Goal: Information Seeking & Learning: Learn about a topic

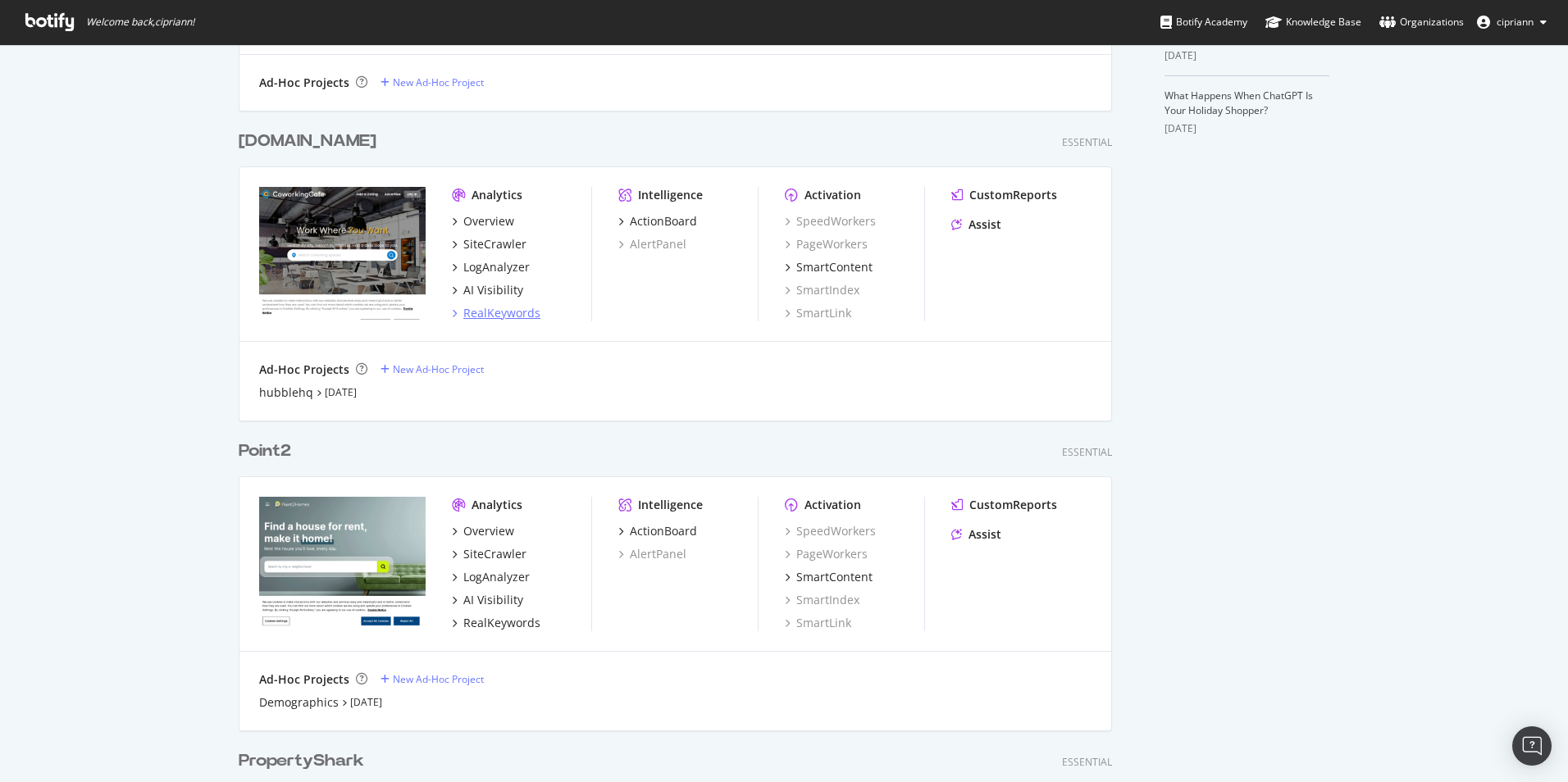
scroll to position [656, 0]
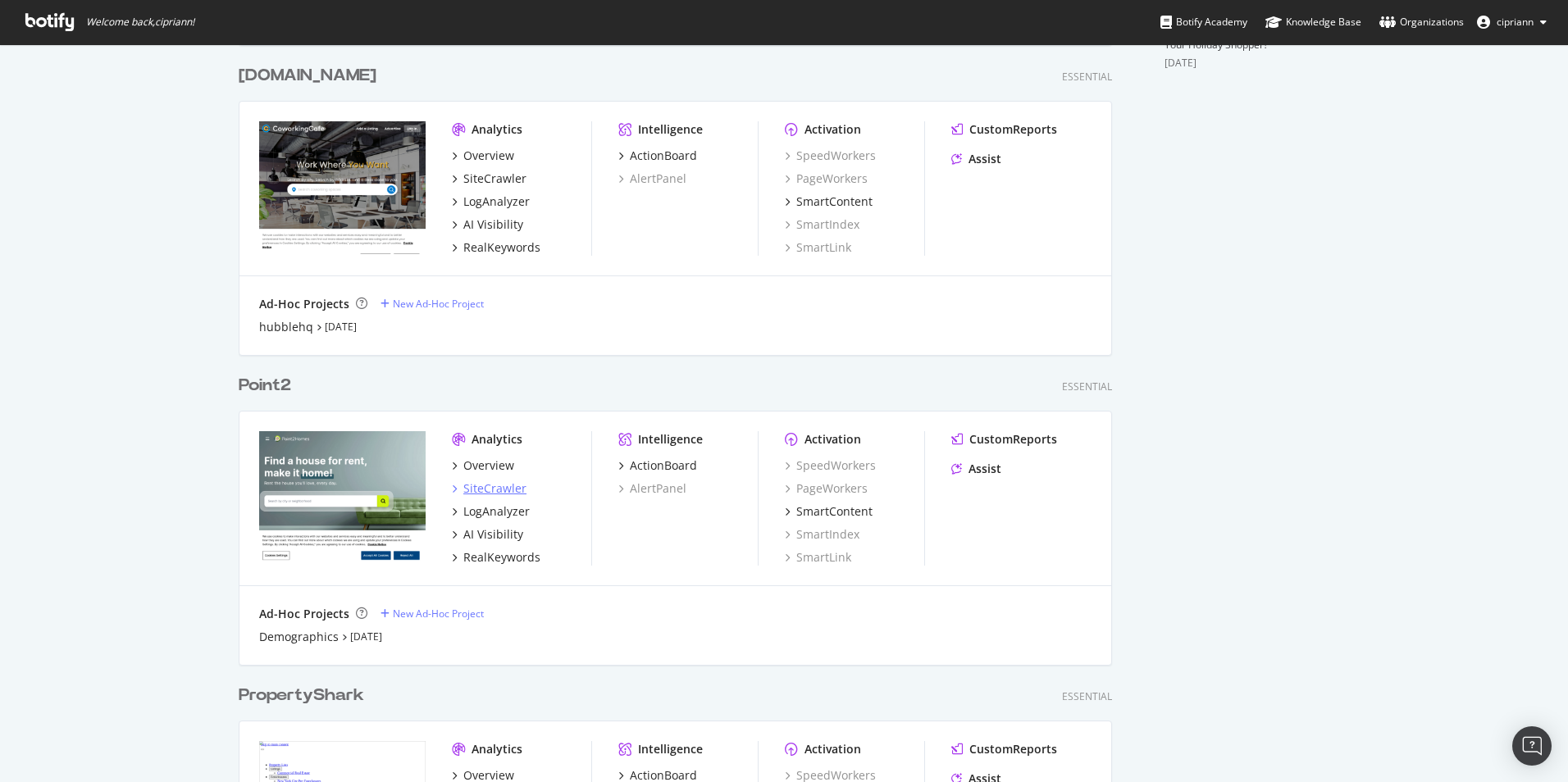
click at [509, 490] on div "SiteCrawler" at bounding box center [495, 489] width 63 height 16
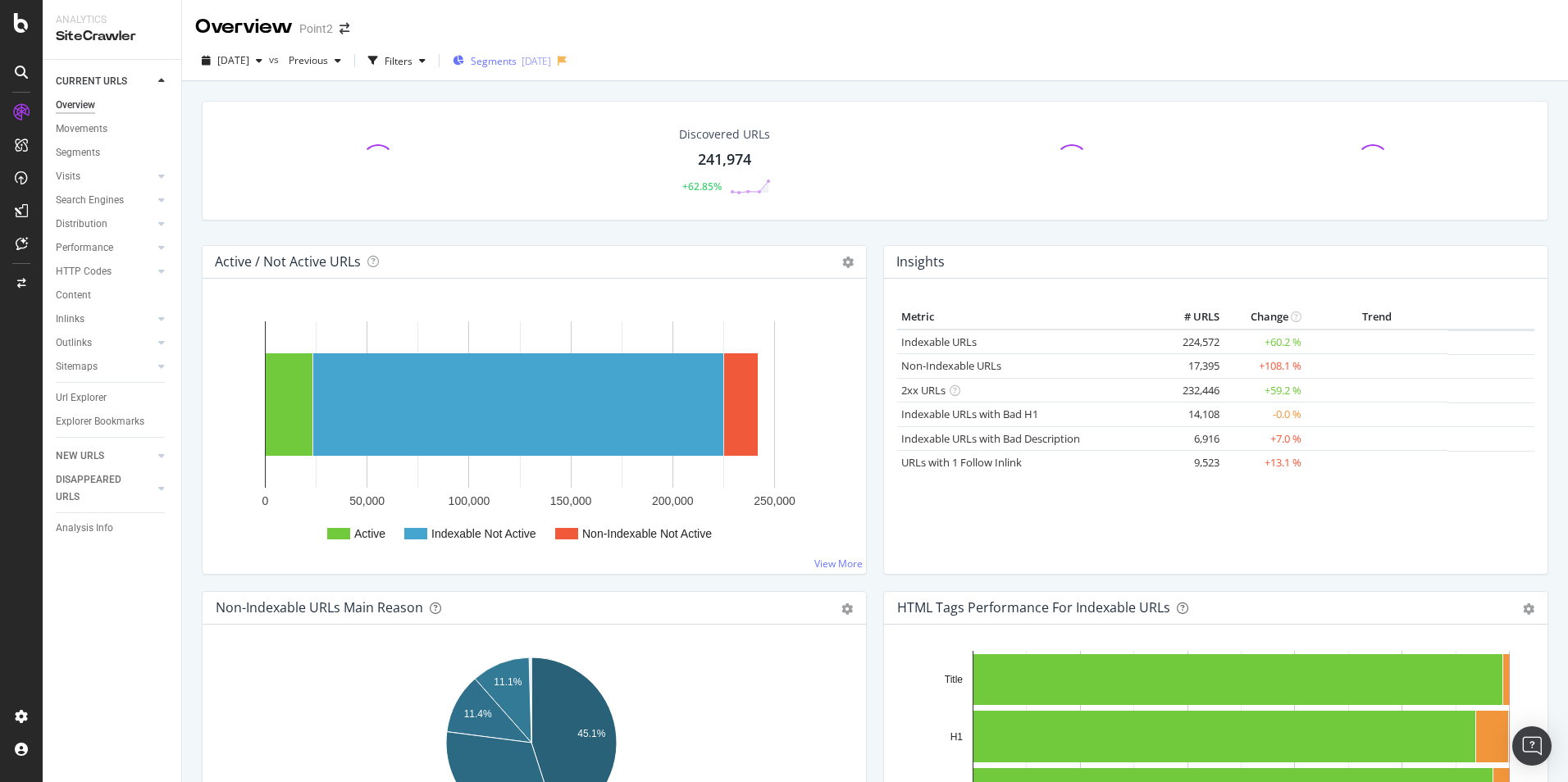
click at [551, 57] on div "[DATE]" at bounding box center [536, 61] width 30 height 14
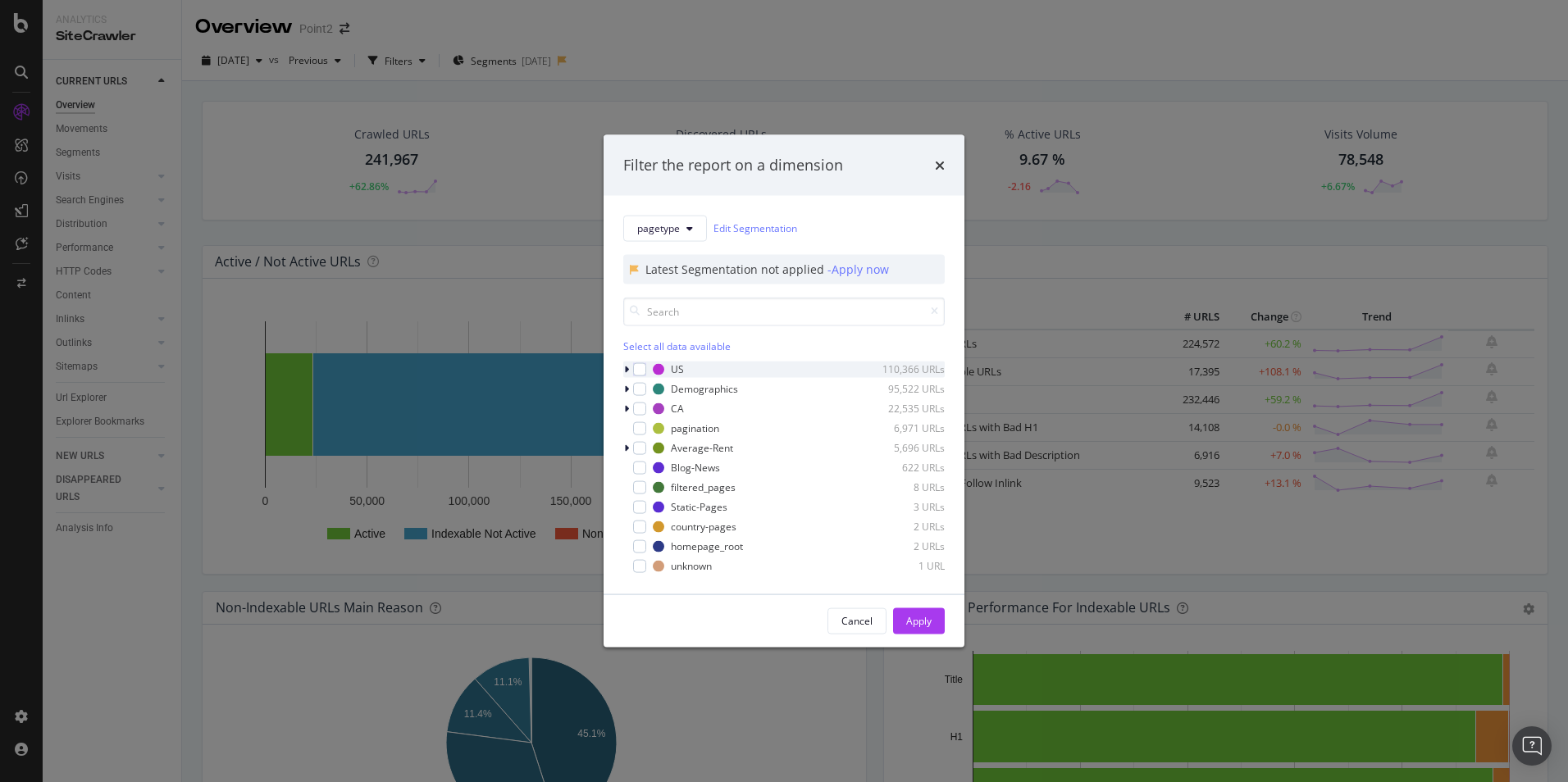
click at [625, 367] on icon "modal" at bounding box center [626, 368] width 5 height 10
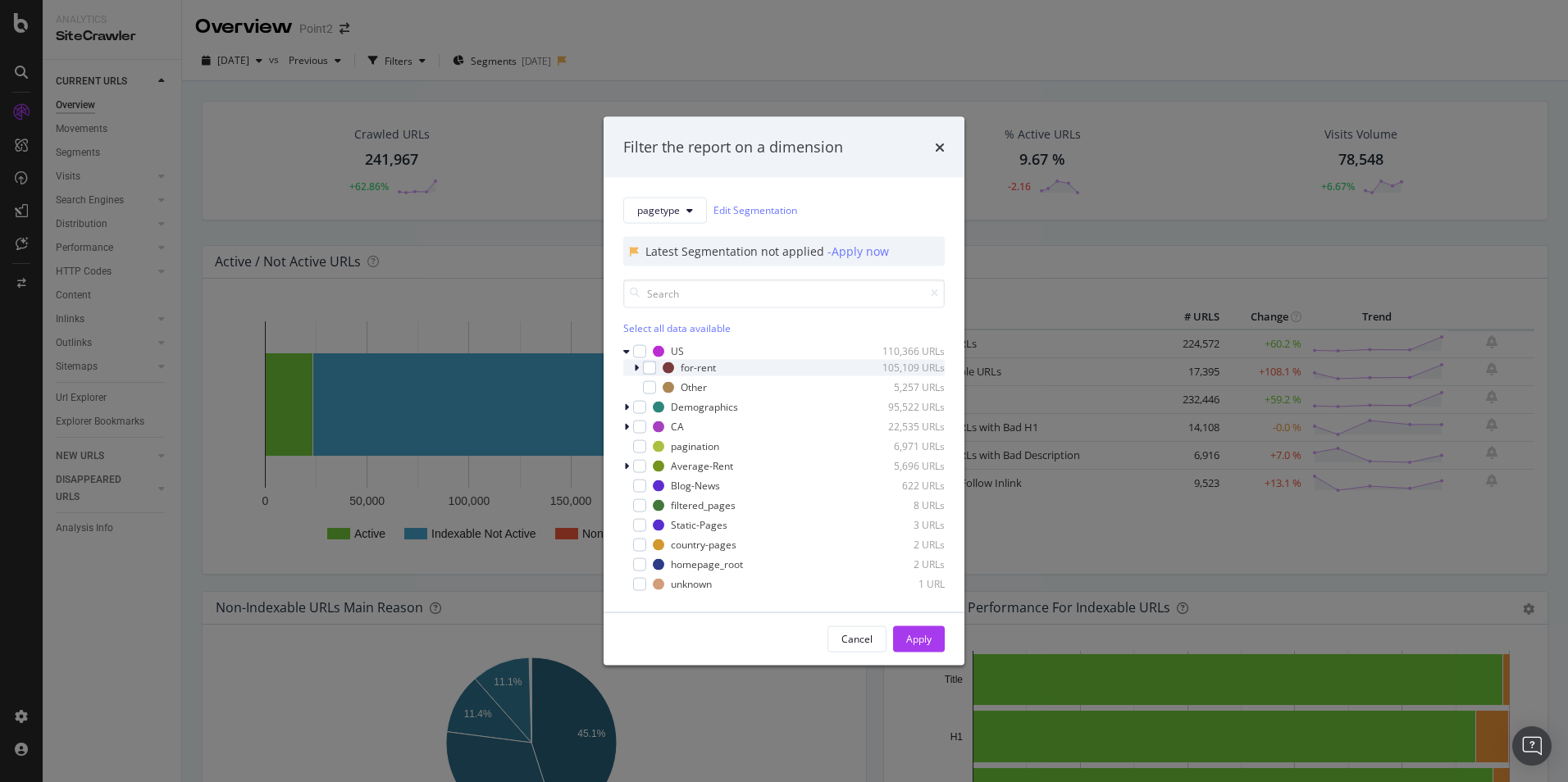
click at [635, 369] on icon "modal" at bounding box center [636, 367] width 5 height 10
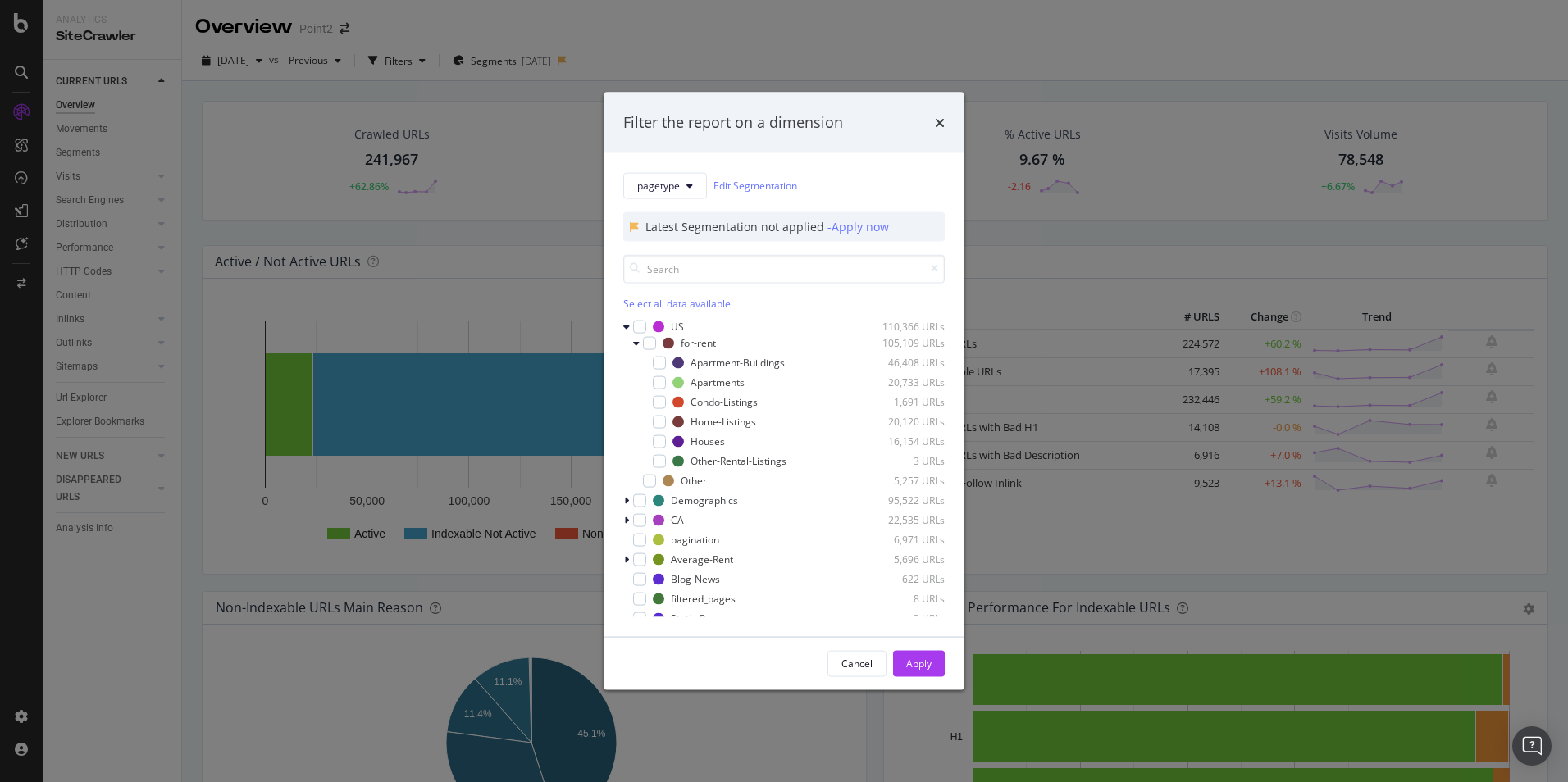
click at [944, 122] on div "Filter the report on a dimension" at bounding box center [784, 122] width 361 height 61
drag, startPoint x: 944, startPoint y: 122, endPoint x: 851, endPoint y: 174, distance: 106.6
click at [851, 174] on div "Filter the report on a dimension pagetype Edit Segmentation Latest Segmentation…" at bounding box center [784, 391] width 361 height 598
click at [641, 345] on div "modal" at bounding box center [638, 343] width 10 height 16
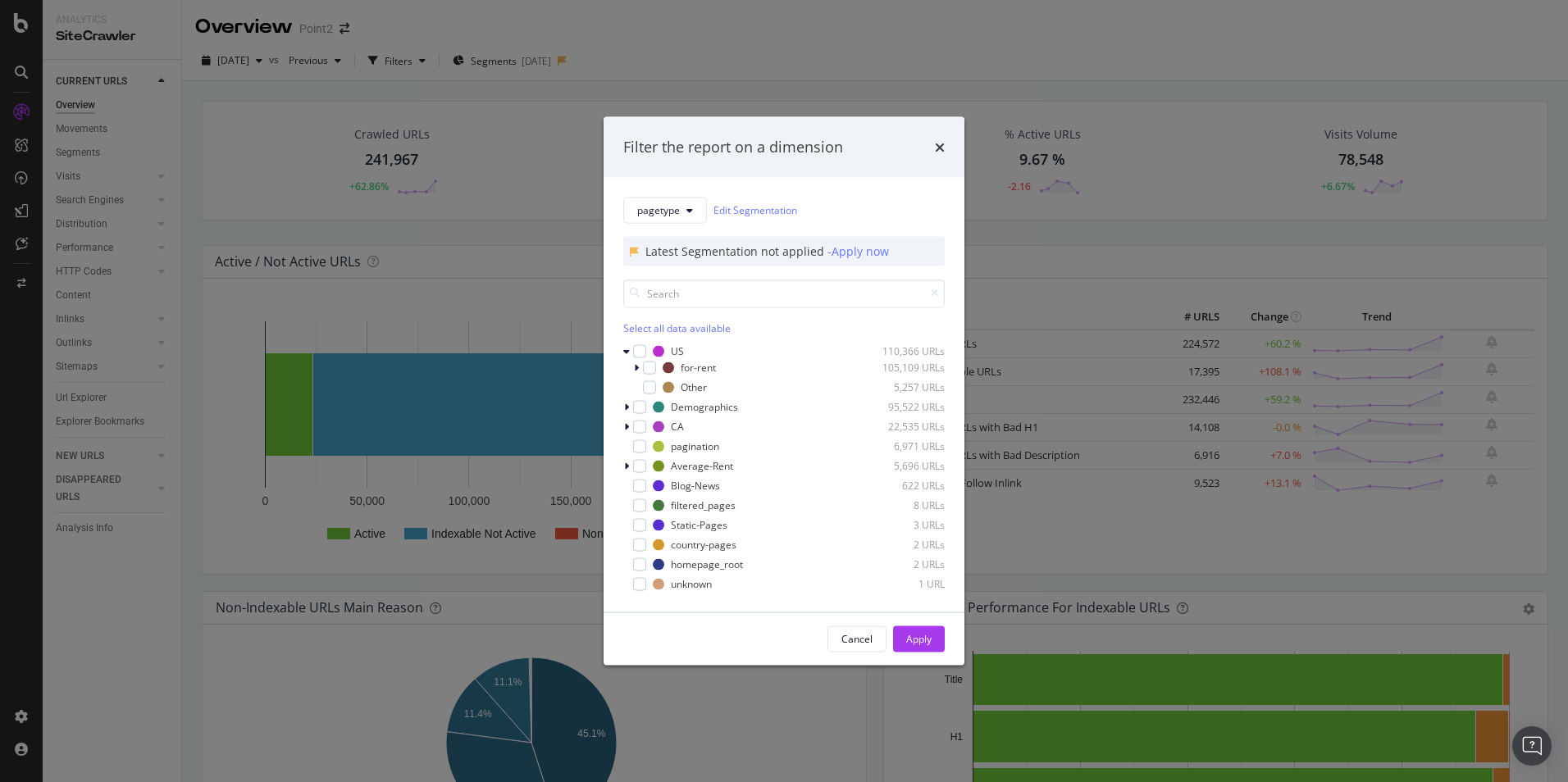
click at [765, 25] on div "Filter the report on a dimension pagetype Edit Segmentation Latest Segmentation…" at bounding box center [784, 391] width 1568 height 782
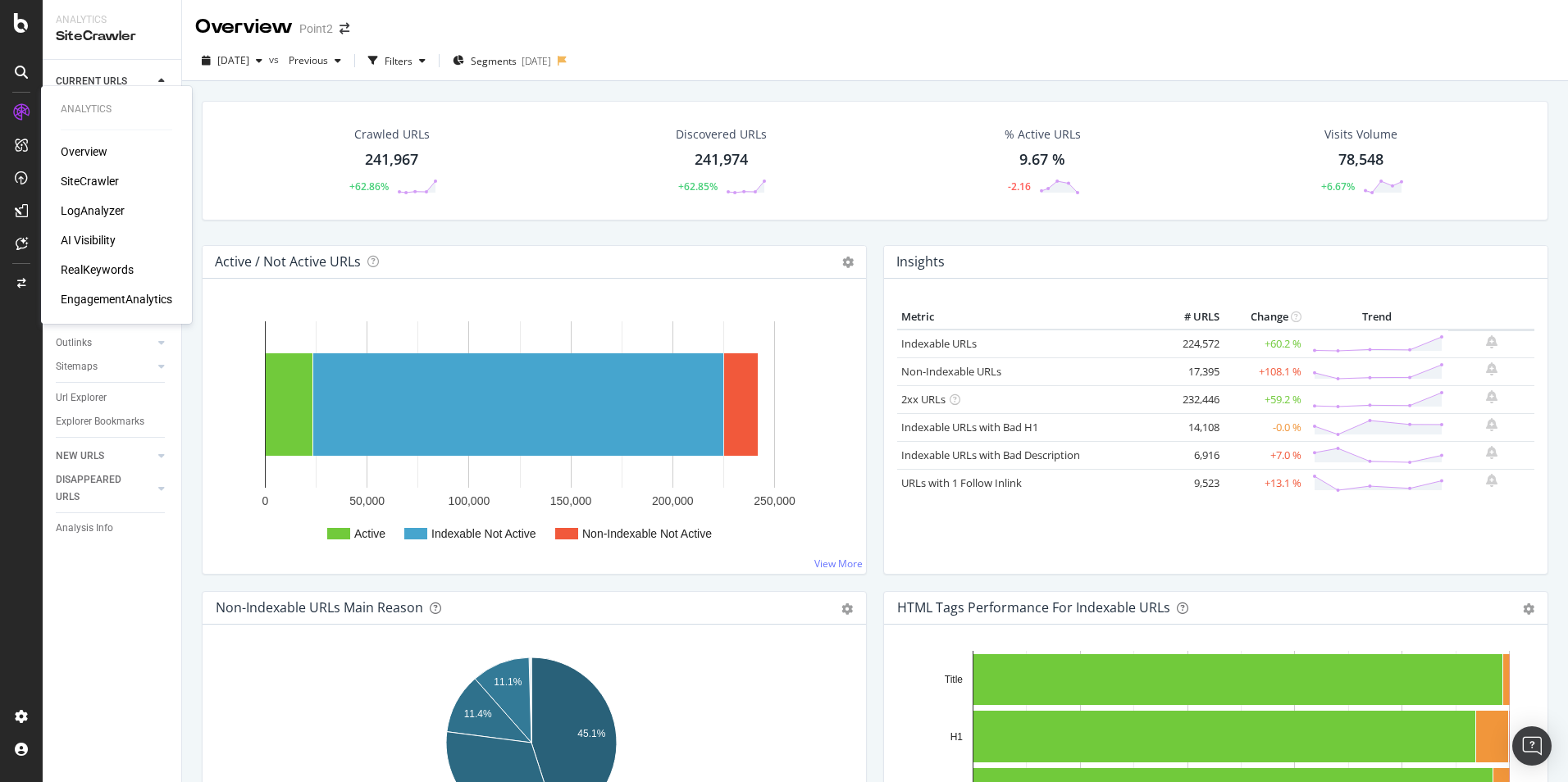
click at [93, 204] on div "LogAnalyzer" at bounding box center [93, 210] width 64 height 16
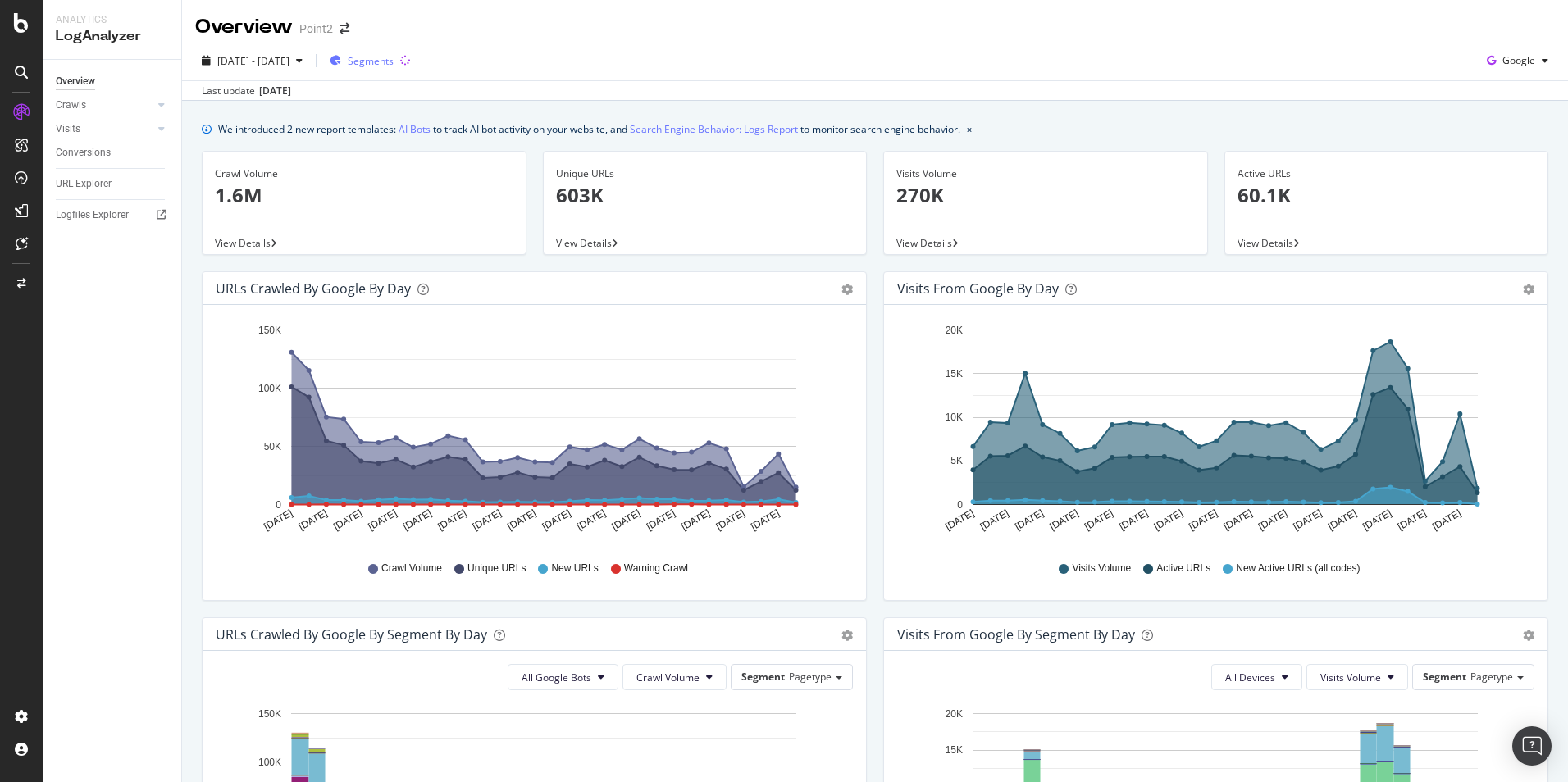
click at [394, 60] on span "Segments" at bounding box center [370, 61] width 46 height 14
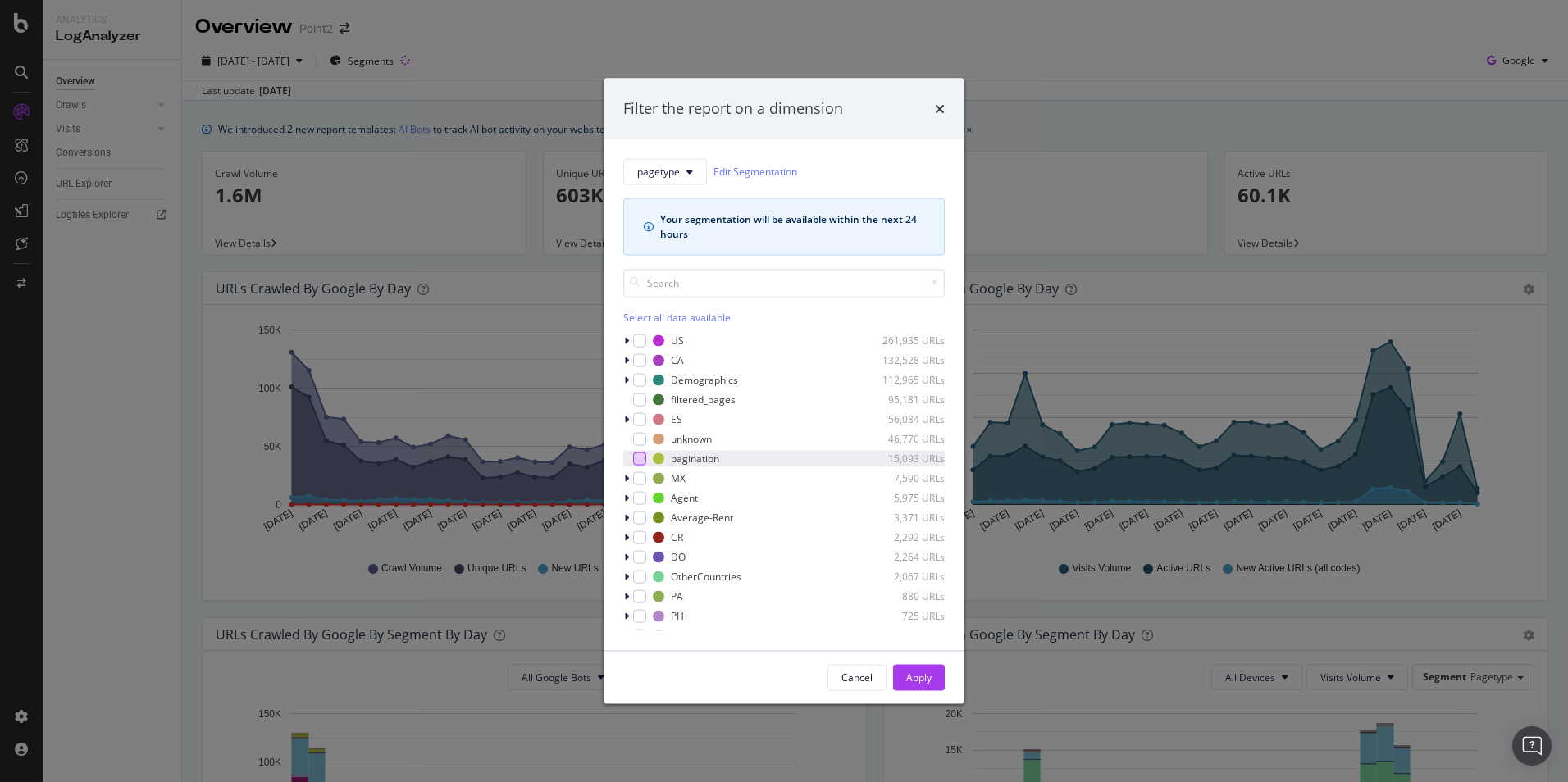
click at [644, 458] on div "modal" at bounding box center [639, 458] width 13 height 13
click at [625, 340] on icon "modal" at bounding box center [626, 340] width 5 height 10
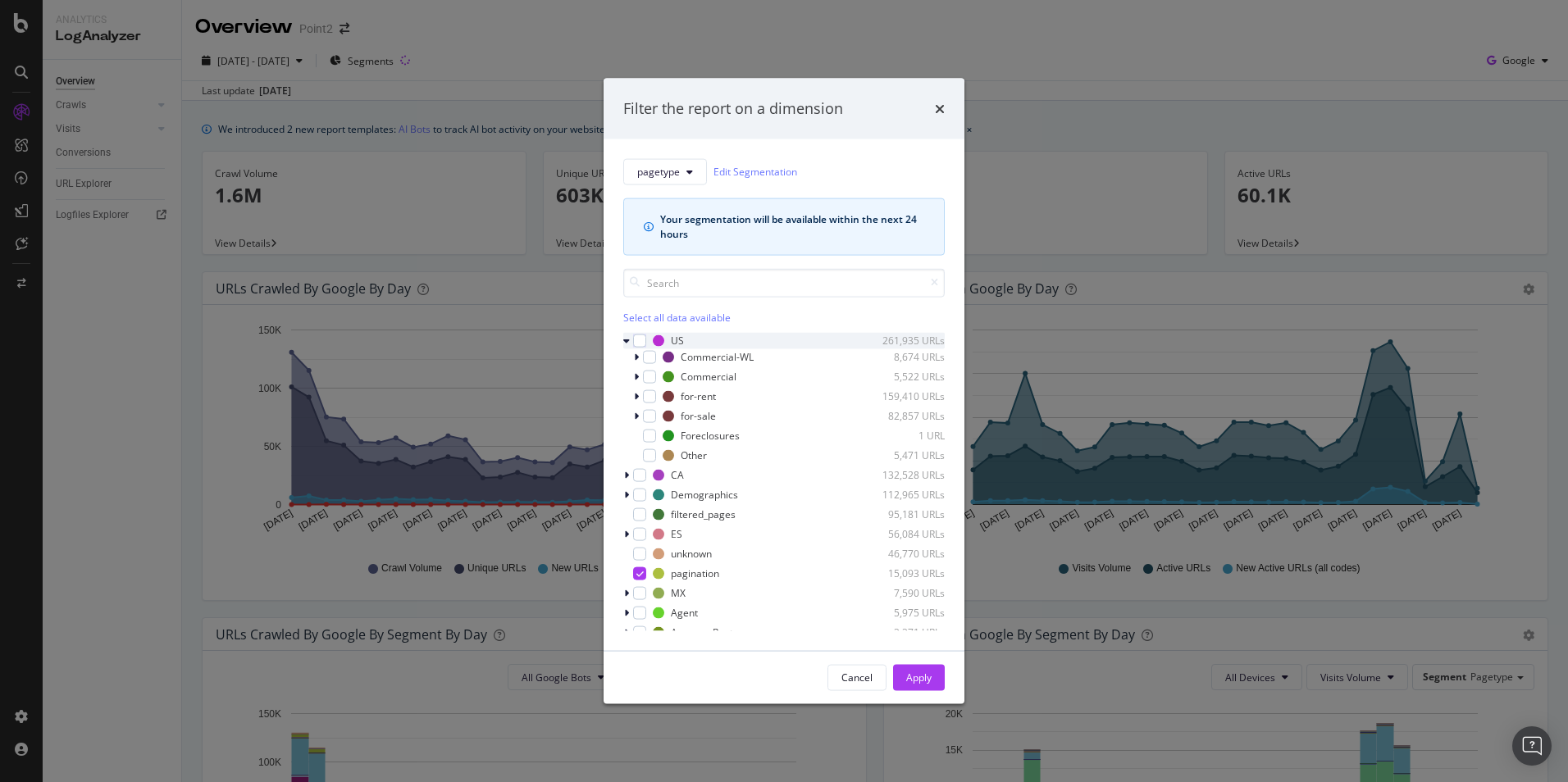
click at [625, 340] on icon "modal" at bounding box center [626, 340] width 6 height 10
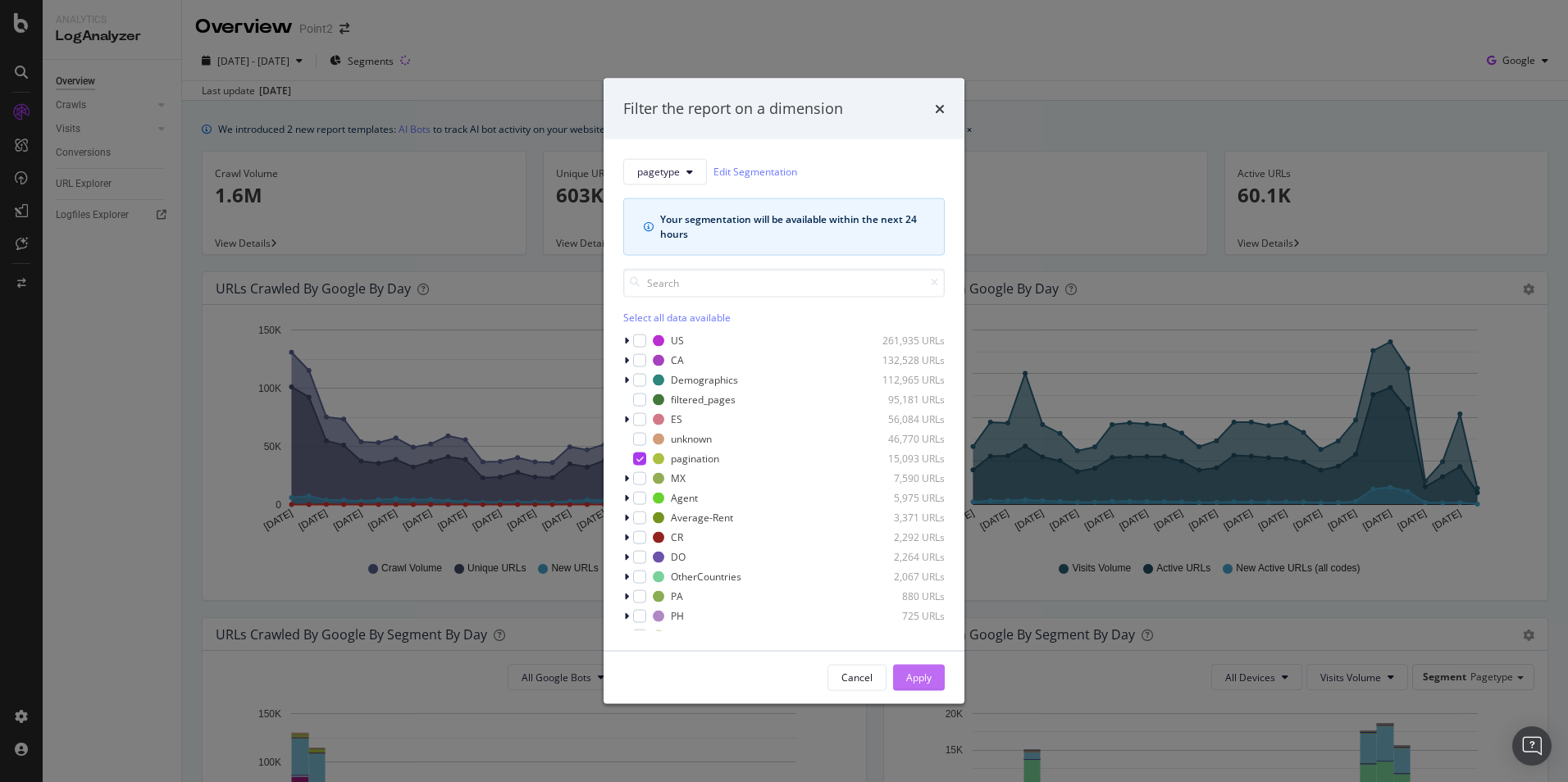
click at [934, 675] on button "Apply" at bounding box center [919, 677] width 52 height 26
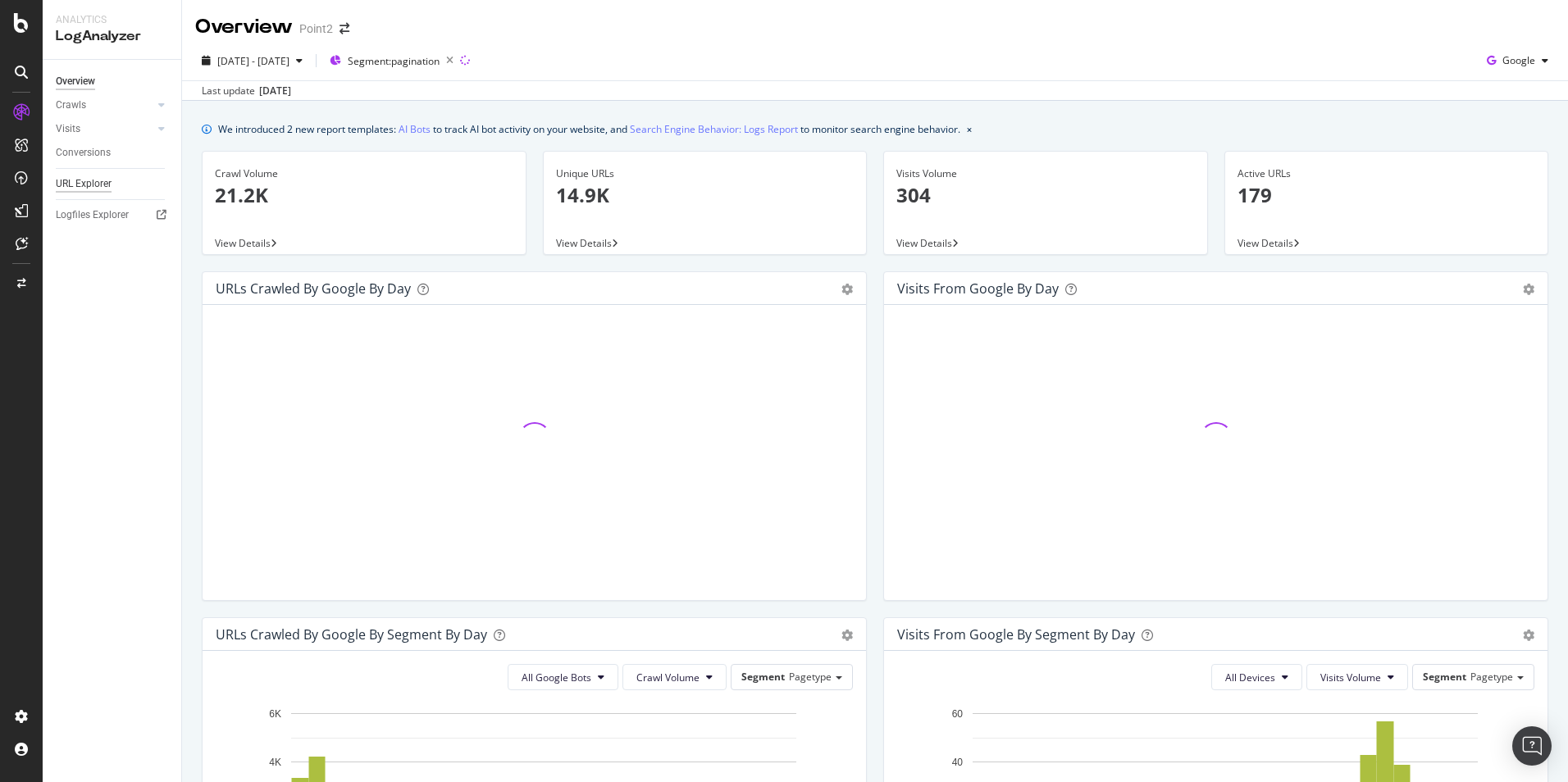
click at [102, 191] on div "URL Explorer" at bounding box center [83, 183] width 55 height 17
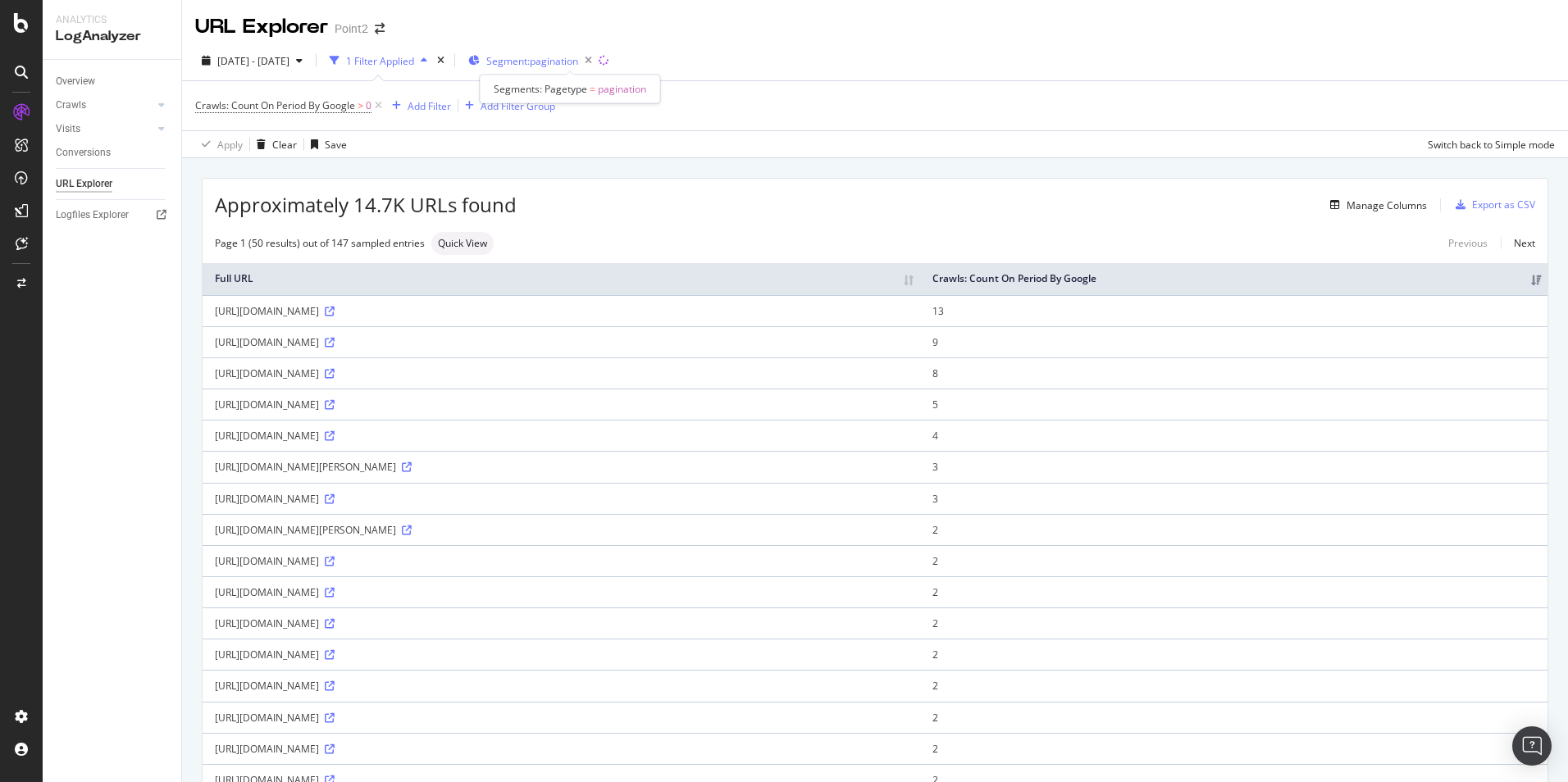
click at [553, 64] on span "Segment: pagination" at bounding box center [531, 61] width 92 height 14
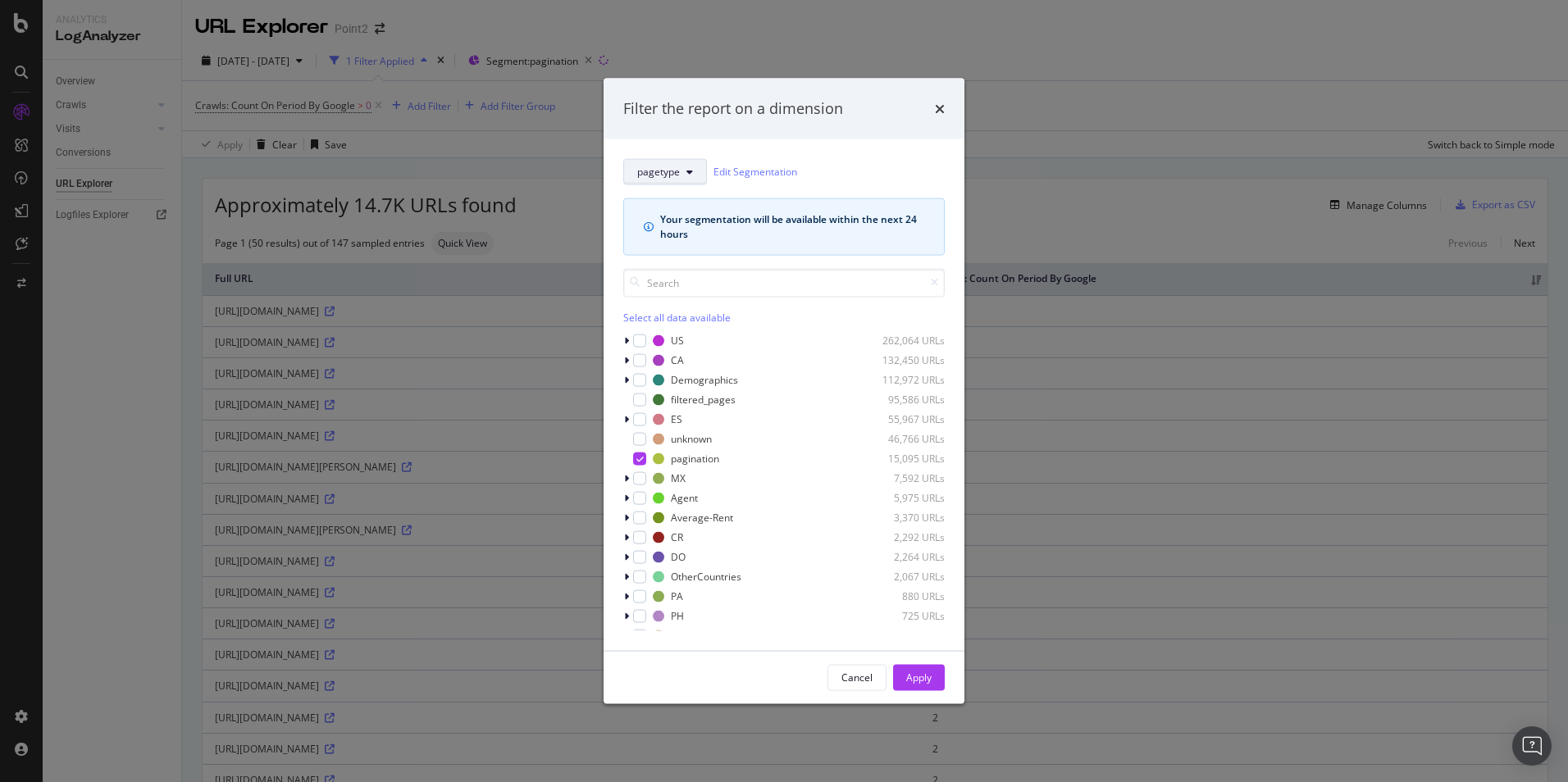
click at [690, 169] on icon "modal" at bounding box center [689, 171] width 6 height 10
click at [687, 295] on span "Folder_type" at bounding box center [678, 291] width 84 height 15
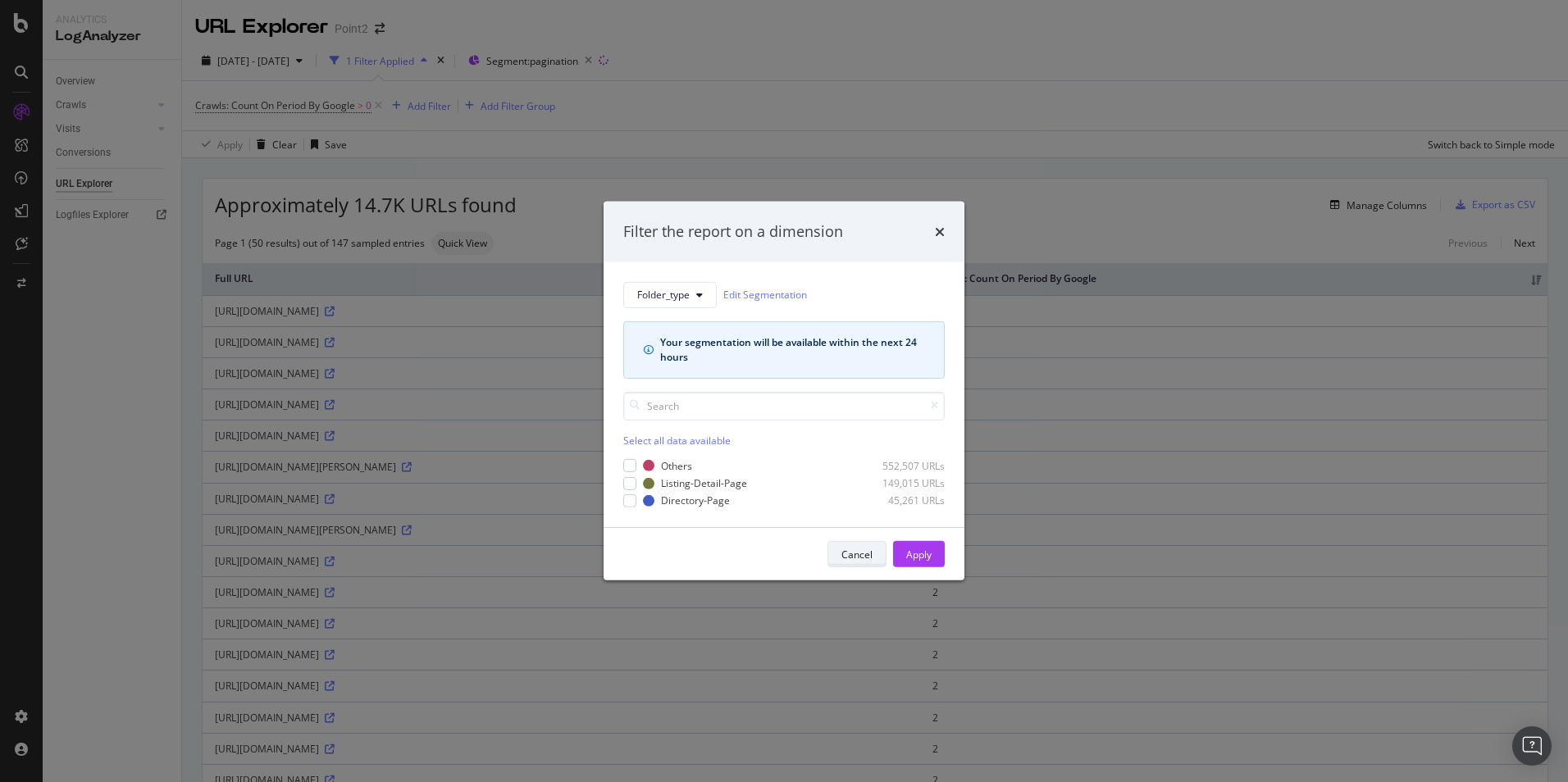
click at [852, 552] on div "Cancel" at bounding box center [857, 554] width 31 height 14
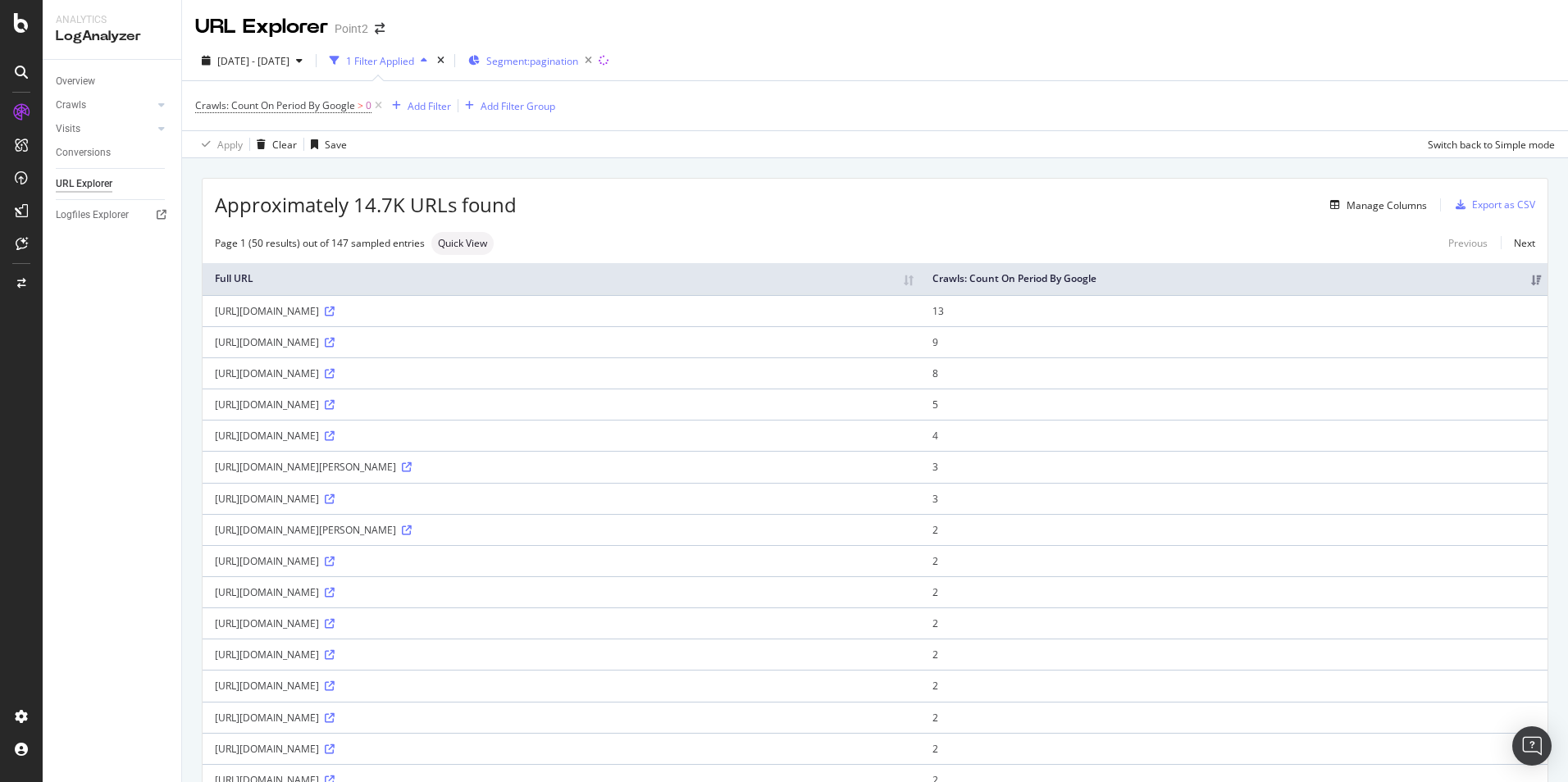
click at [565, 65] on span "Segment: pagination" at bounding box center [531, 61] width 92 height 14
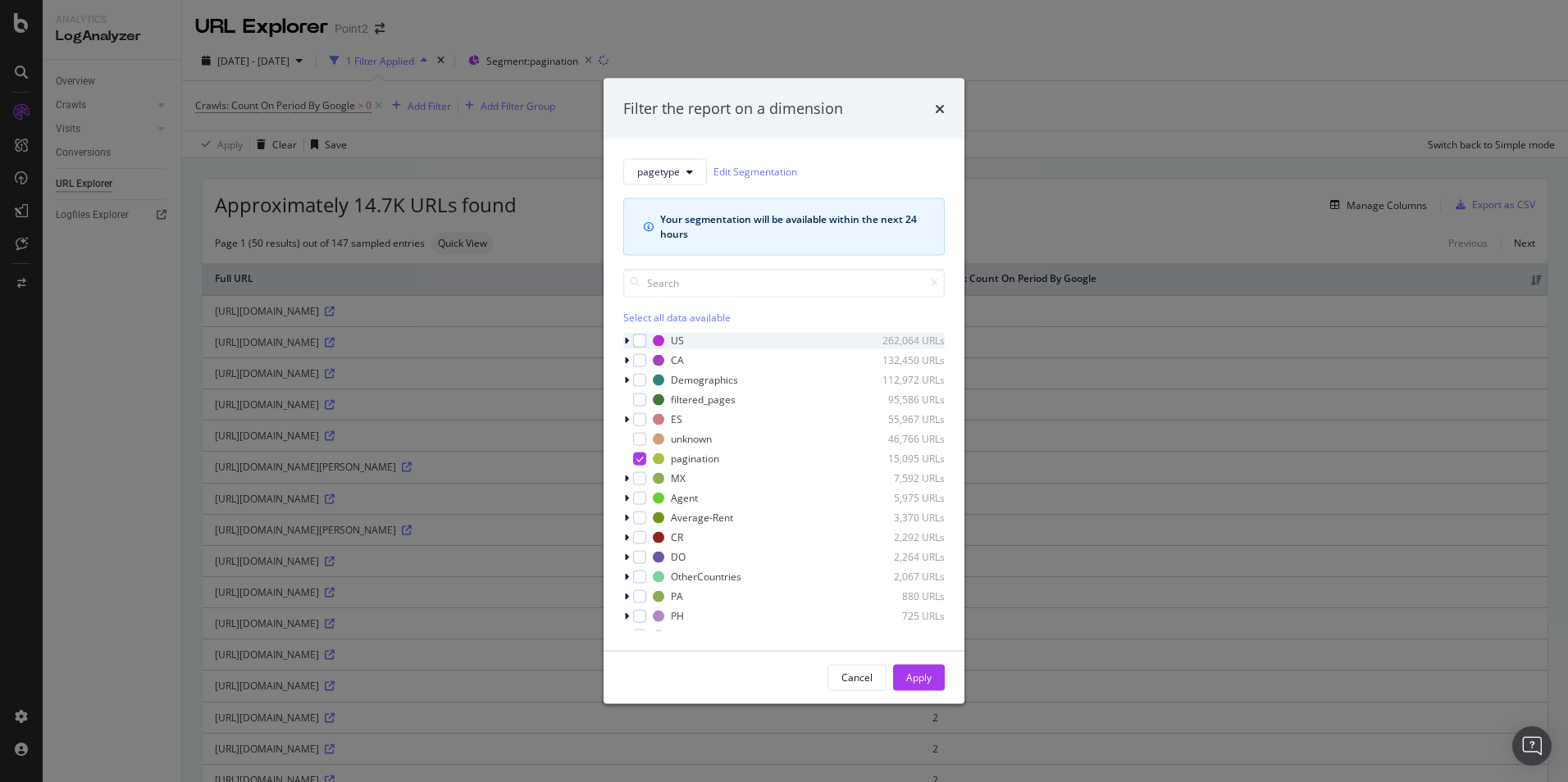
click at [628, 340] on icon "modal" at bounding box center [626, 340] width 5 height 10
click at [635, 396] on icon "modal" at bounding box center [636, 396] width 5 height 10
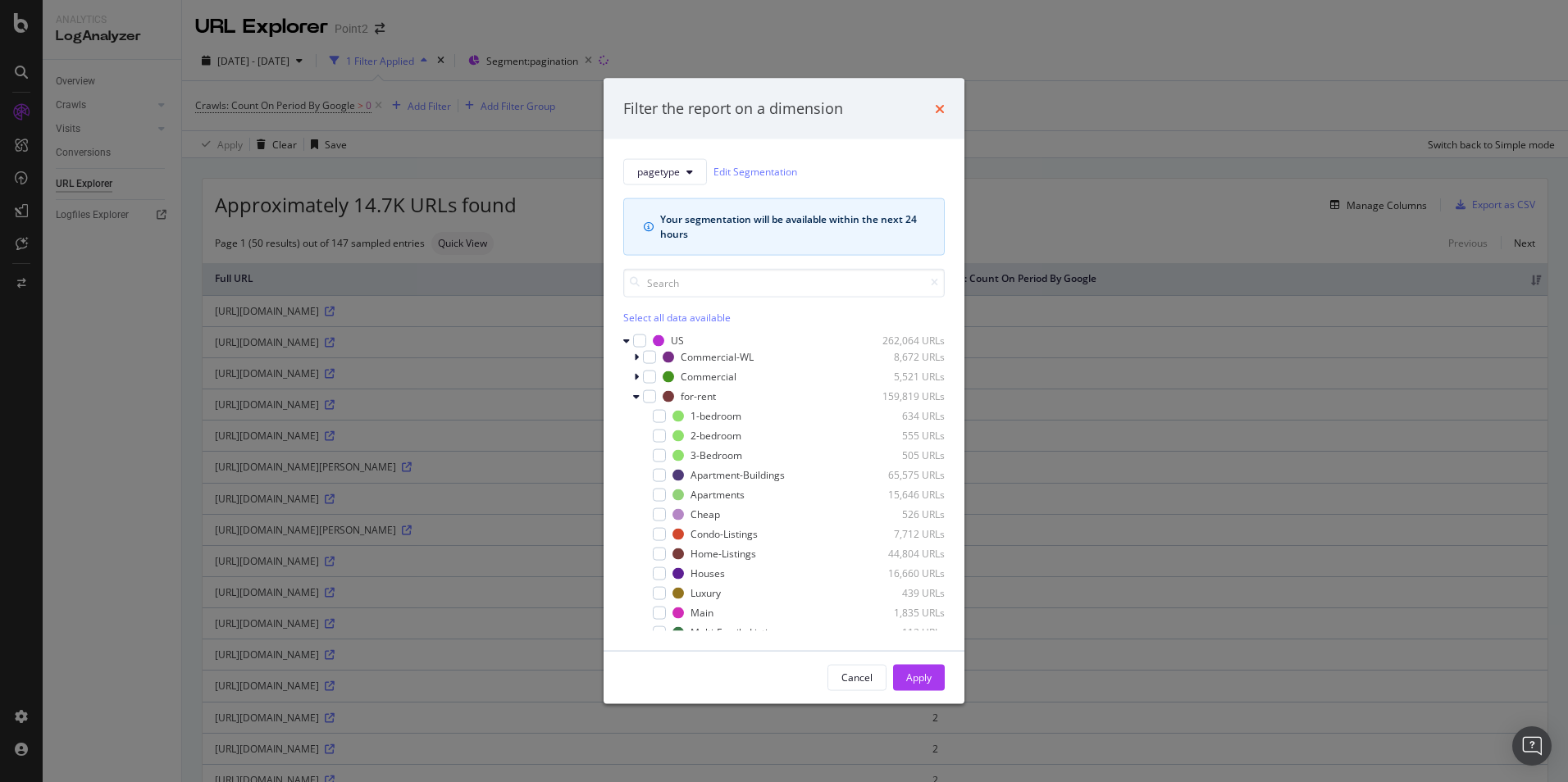
click at [943, 107] on icon "times" at bounding box center [940, 108] width 10 height 13
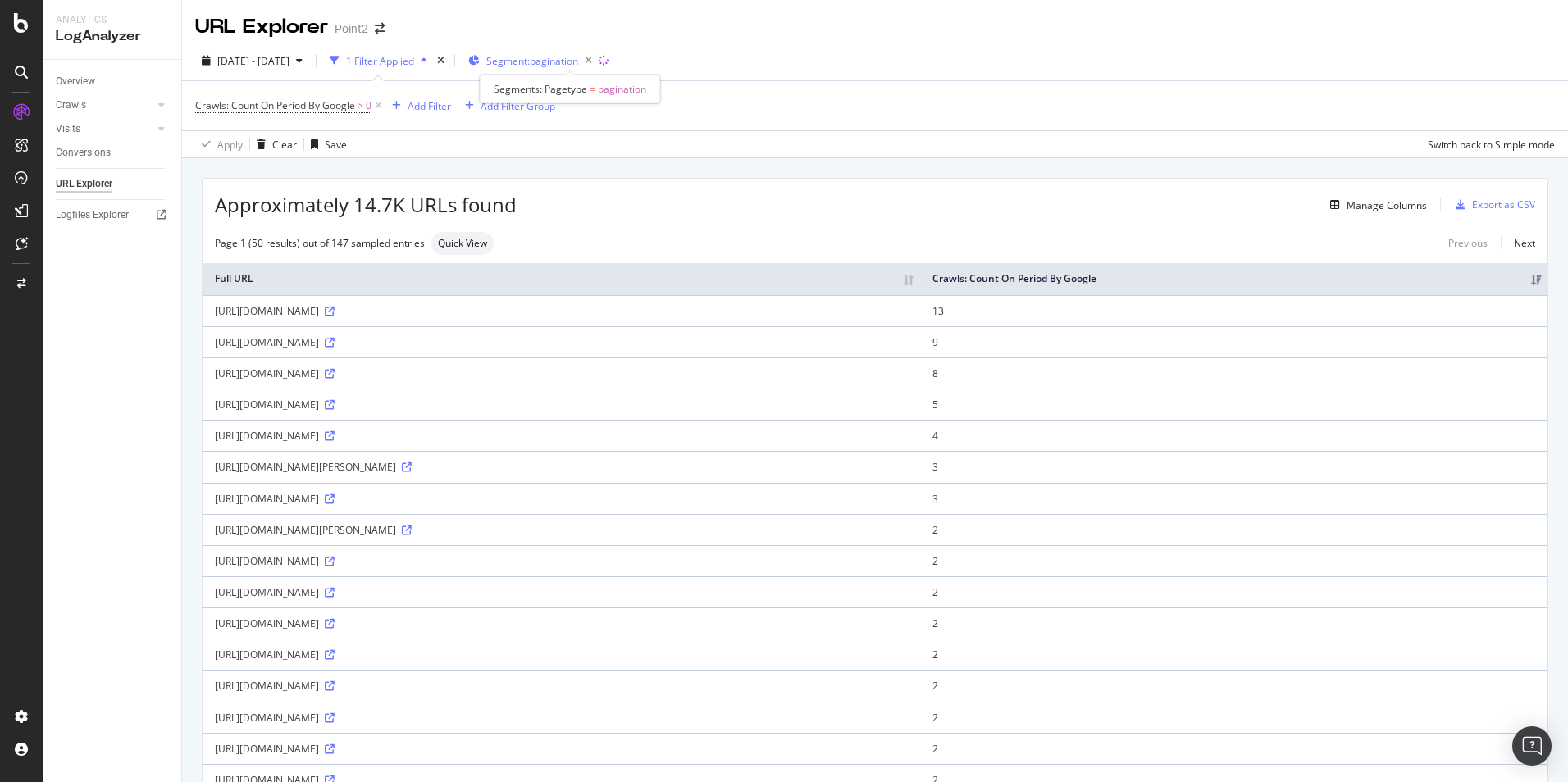
click at [578, 64] on span "Segment: pagination" at bounding box center [531, 61] width 92 height 14
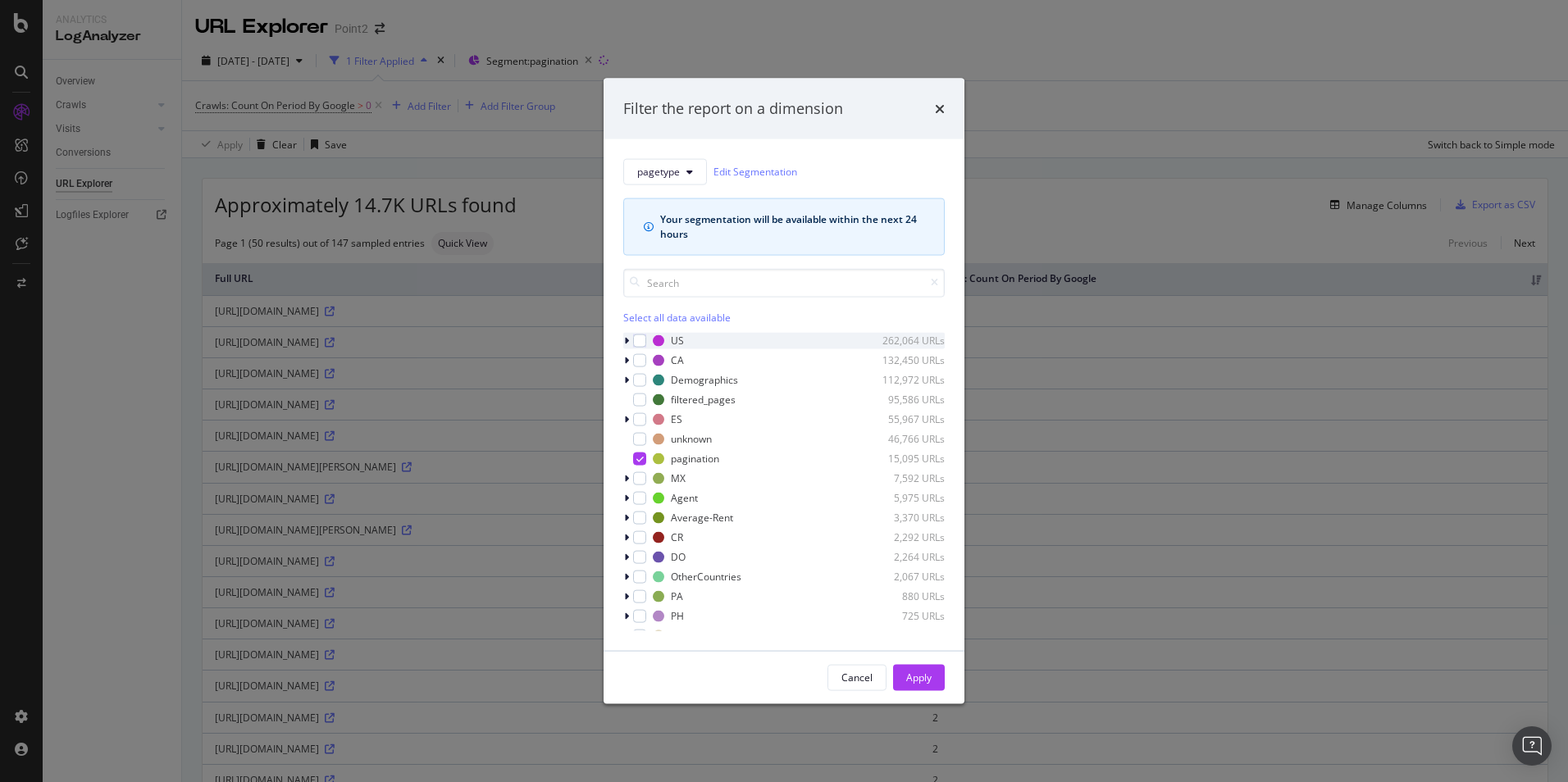
click at [628, 338] on icon "modal" at bounding box center [626, 340] width 5 height 10
click at [648, 573] on div "pagination 15,095 URLs" at bounding box center [784, 573] width 321 height 16
click at [637, 396] on icon "modal" at bounding box center [636, 396] width 5 height 10
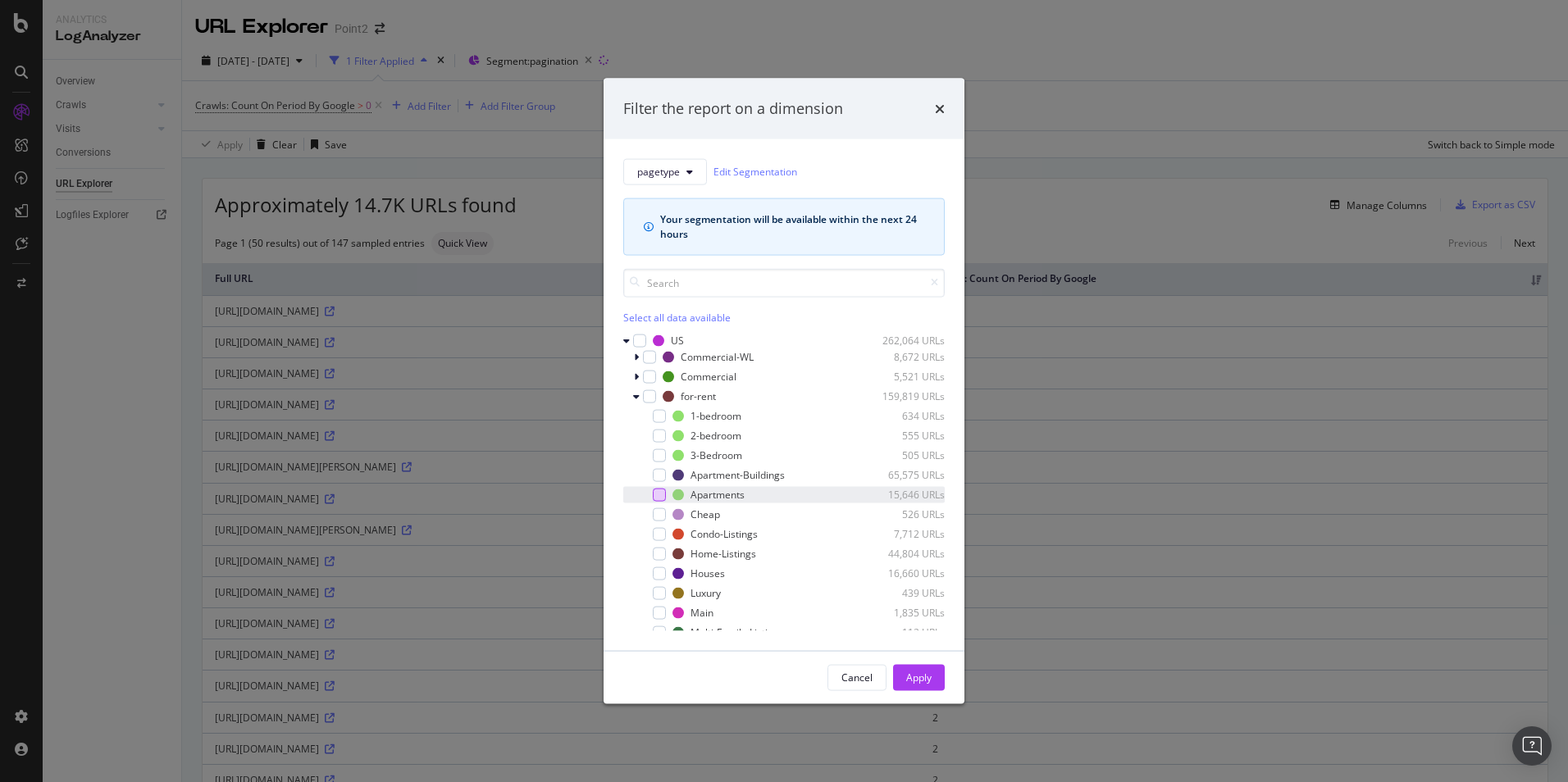
click at [662, 495] on div "modal" at bounding box center [659, 494] width 13 height 13
click at [920, 678] on div "Apply" at bounding box center [919, 678] width 25 height 14
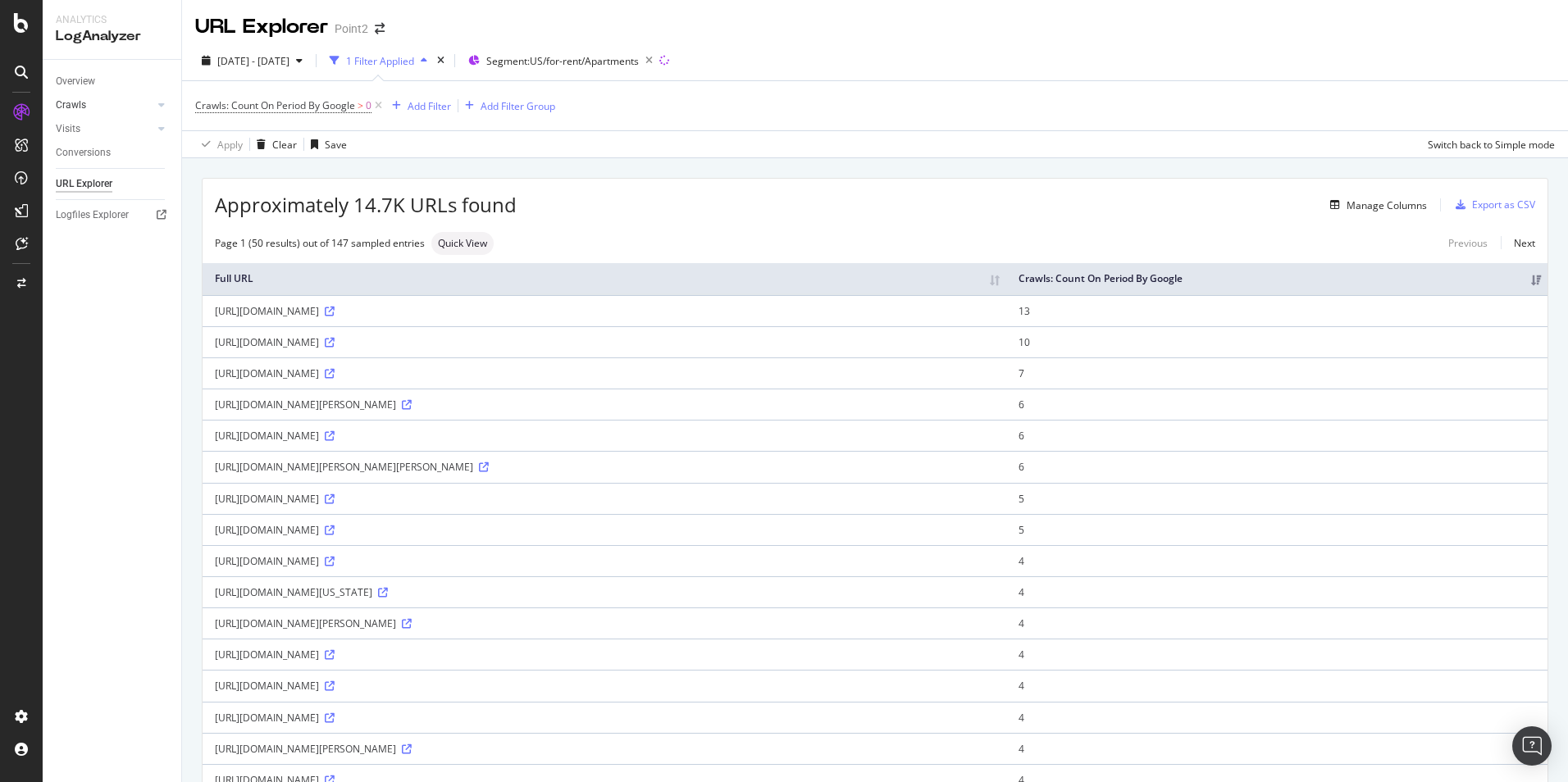
click at [98, 103] on link "Crawls" at bounding box center [104, 105] width 98 height 17
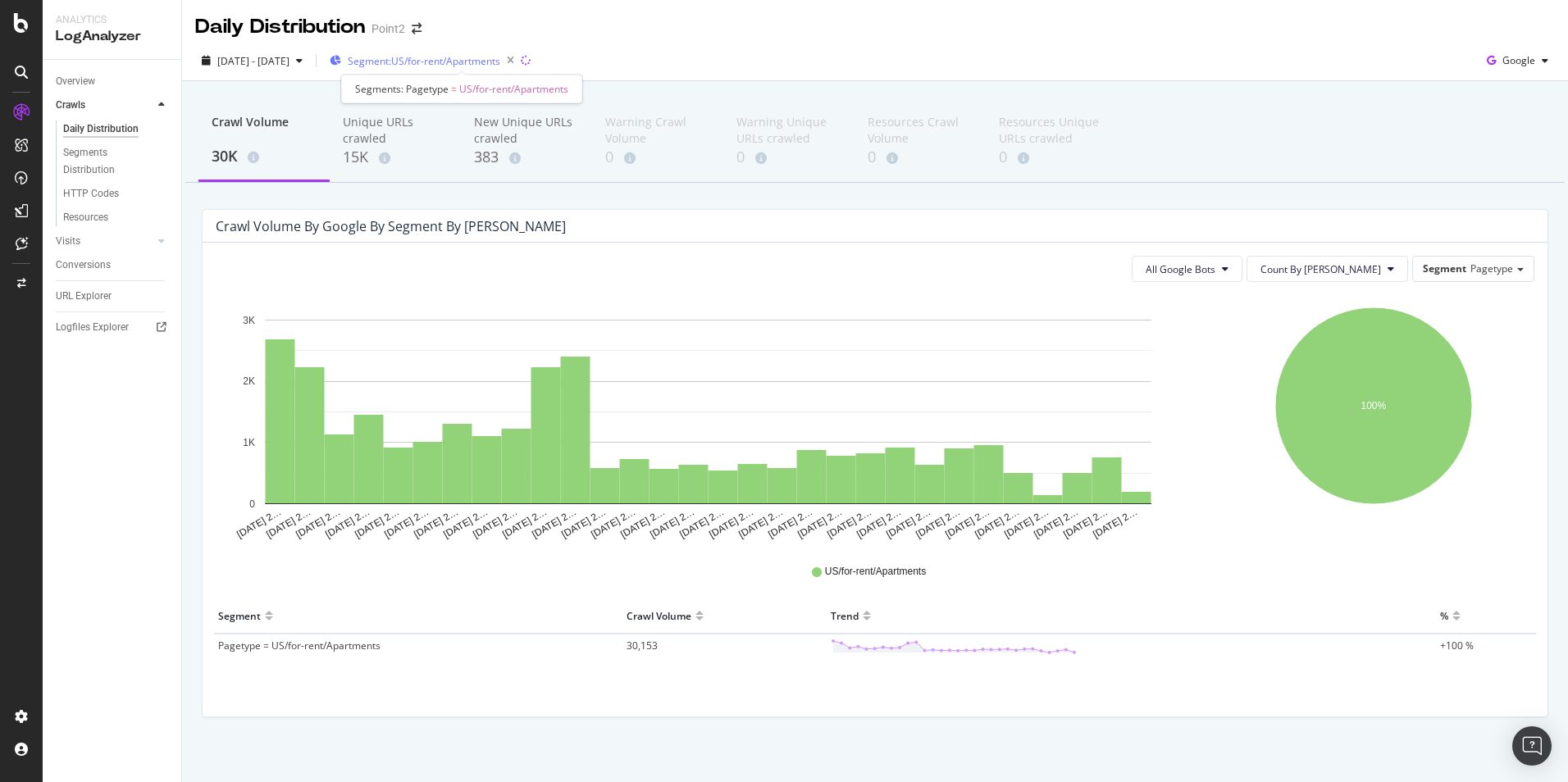
click at [482, 57] on span "Segment: US/for-rent/Apartments" at bounding box center [424, 61] width 152 height 14
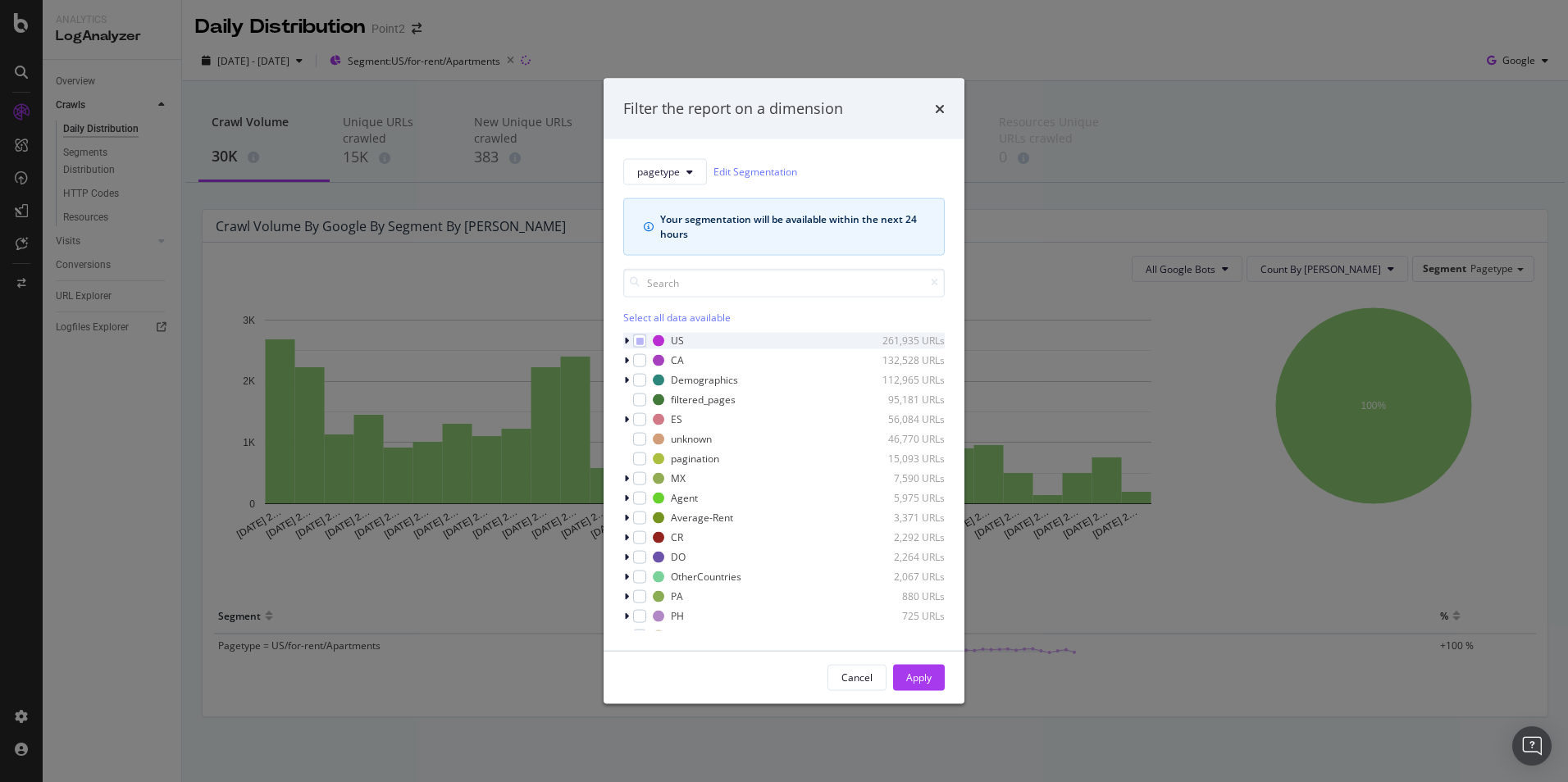
click at [628, 342] on icon "modal" at bounding box center [626, 340] width 5 height 10
click at [637, 339] on icon "modal" at bounding box center [640, 340] width 7 height 8
click at [637, 341] on icon "modal" at bounding box center [640, 340] width 7 height 8
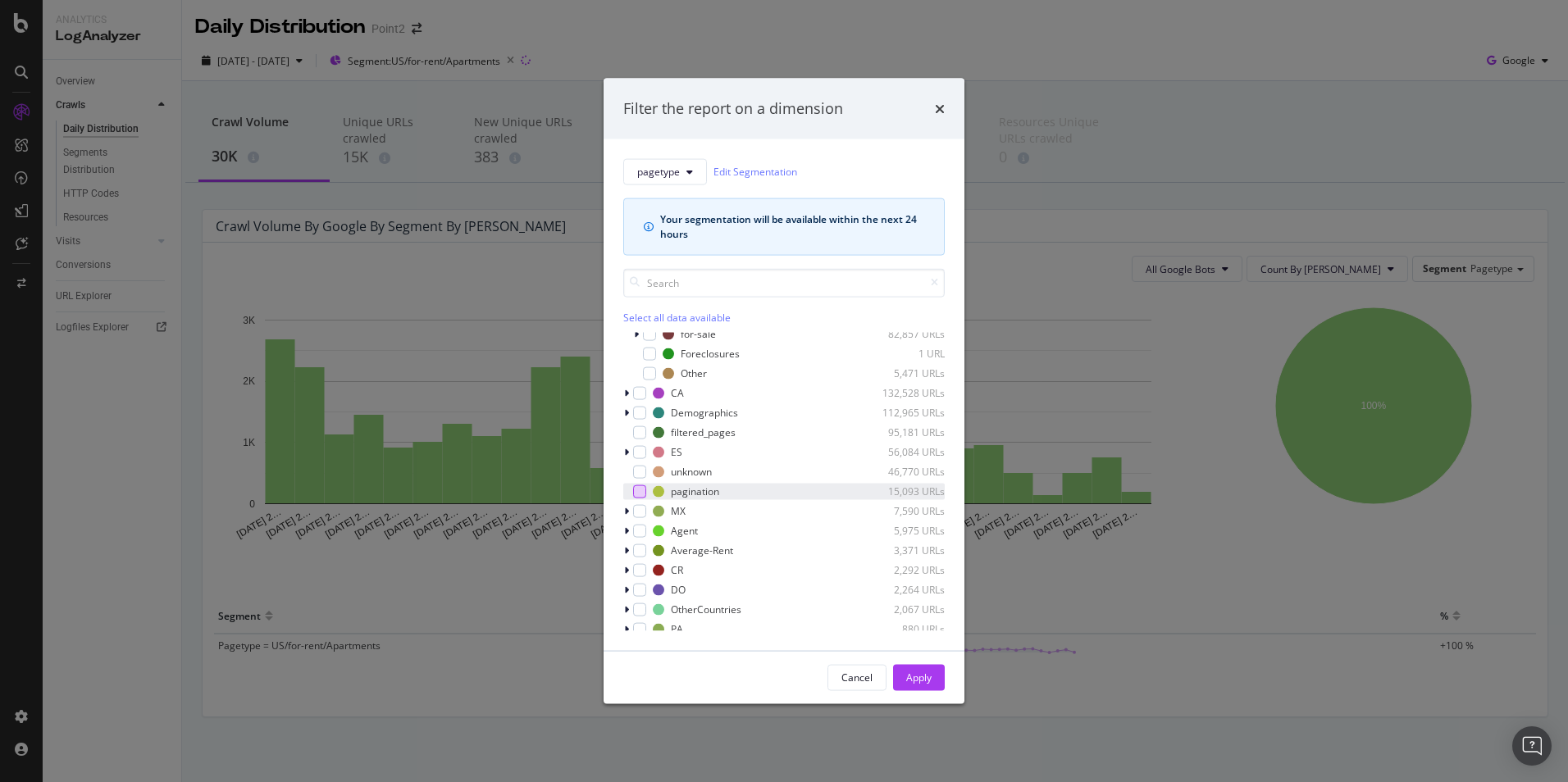
click at [645, 493] on div "modal" at bounding box center [639, 491] width 13 height 13
click at [923, 676] on div "Apply" at bounding box center [919, 678] width 25 height 14
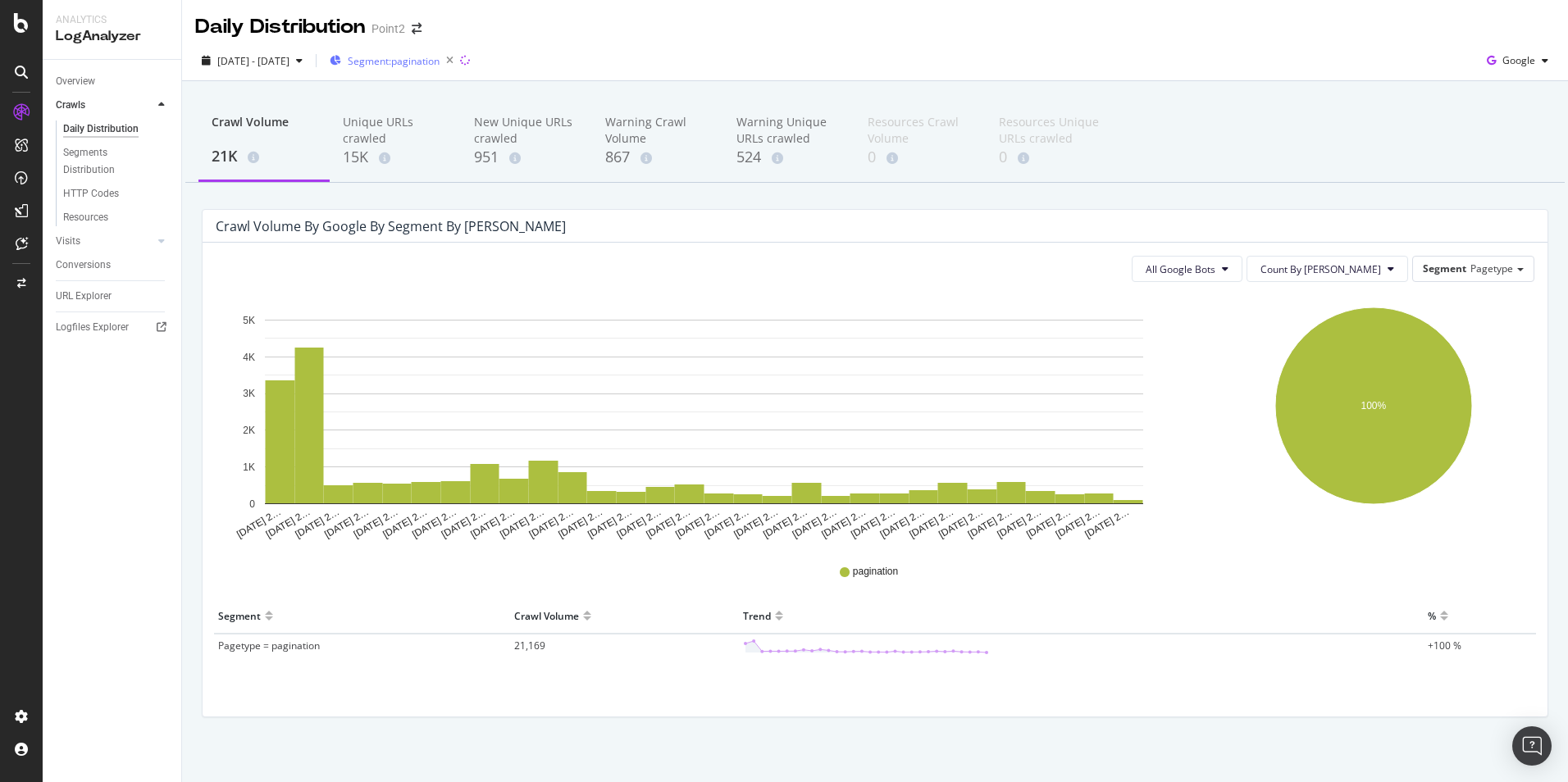
click at [425, 67] on span "Segment: pagination" at bounding box center [393, 61] width 92 height 14
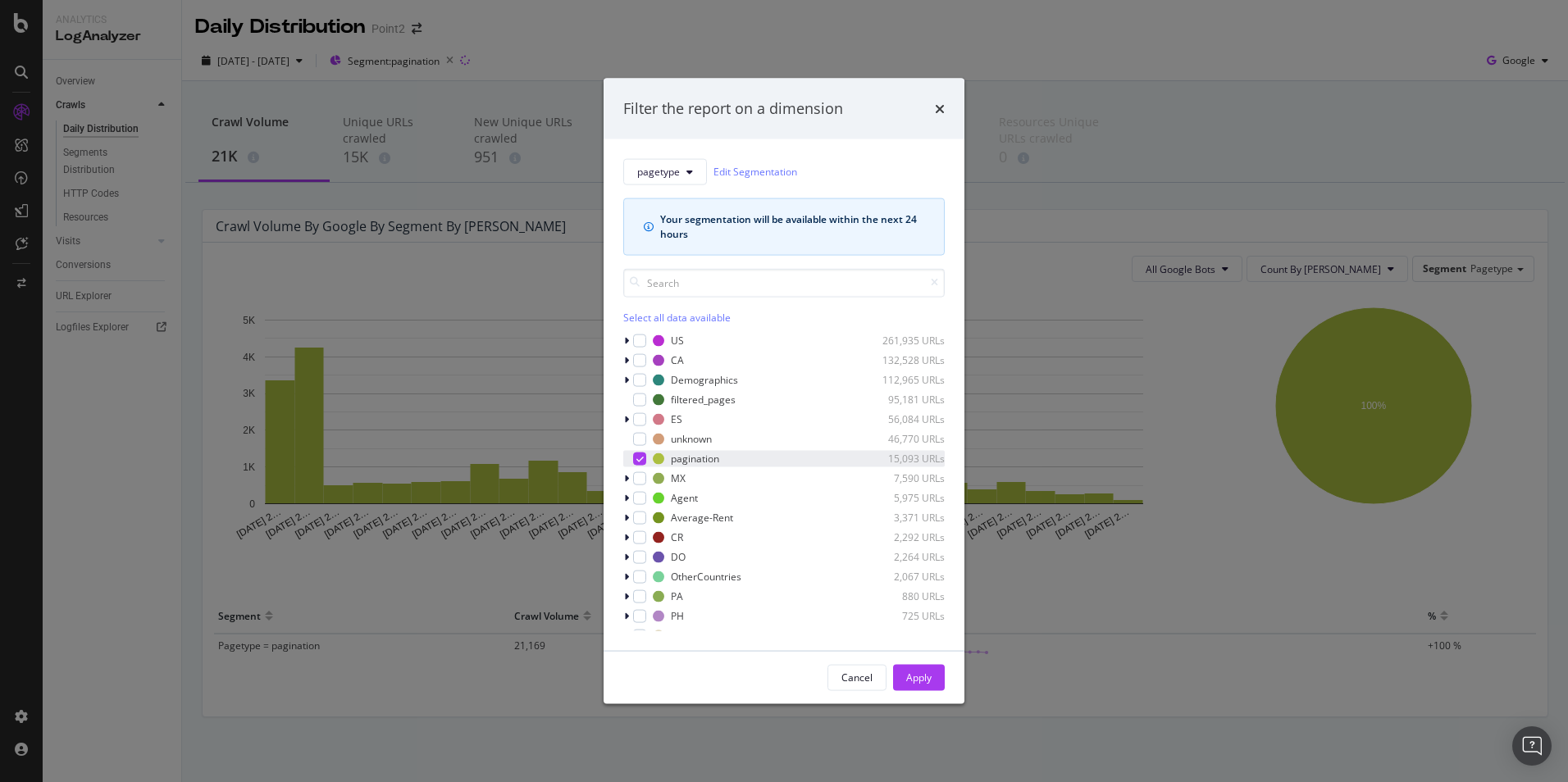
click at [643, 460] on icon "modal" at bounding box center [640, 458] width 7 height 8
click at [621, 341] on div "pagetype Edit Segmentation Your segmentation will be available within the next …" at bounding box center [784, 395] width 361 height 512
click at [628, 338] on icon "modal" at bounding box center [626, 340] width 5 height 10
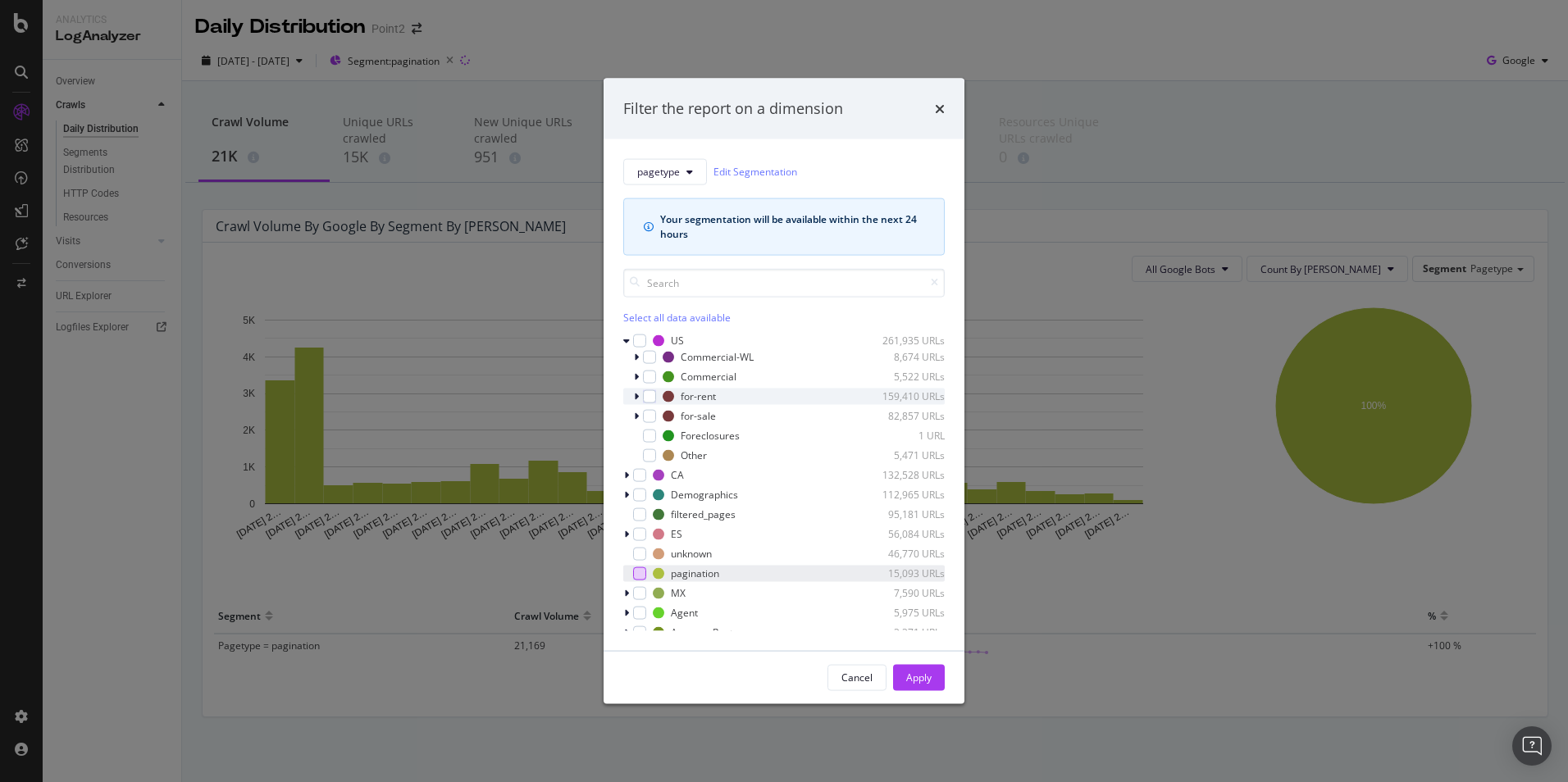
click at [635, 400] on icon "modal" at bounding box center [636, 396] width 5 height 10
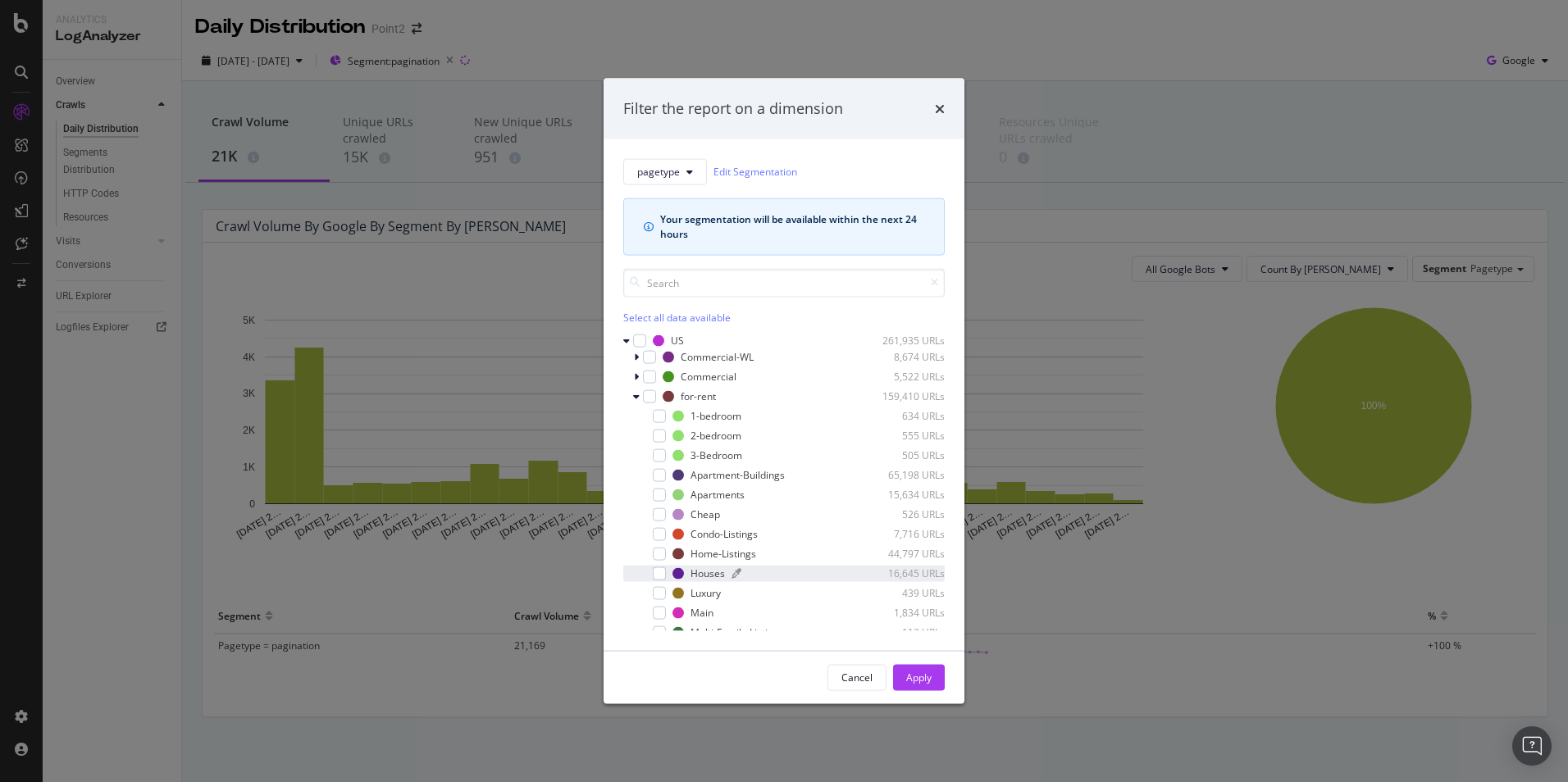
click at [720, 572] on div "Houses" at bounding box center [707, 573] width 34 height 14
click at [929, 679] on div "Apply" at bounding box center [919, 678] width 25 height 14
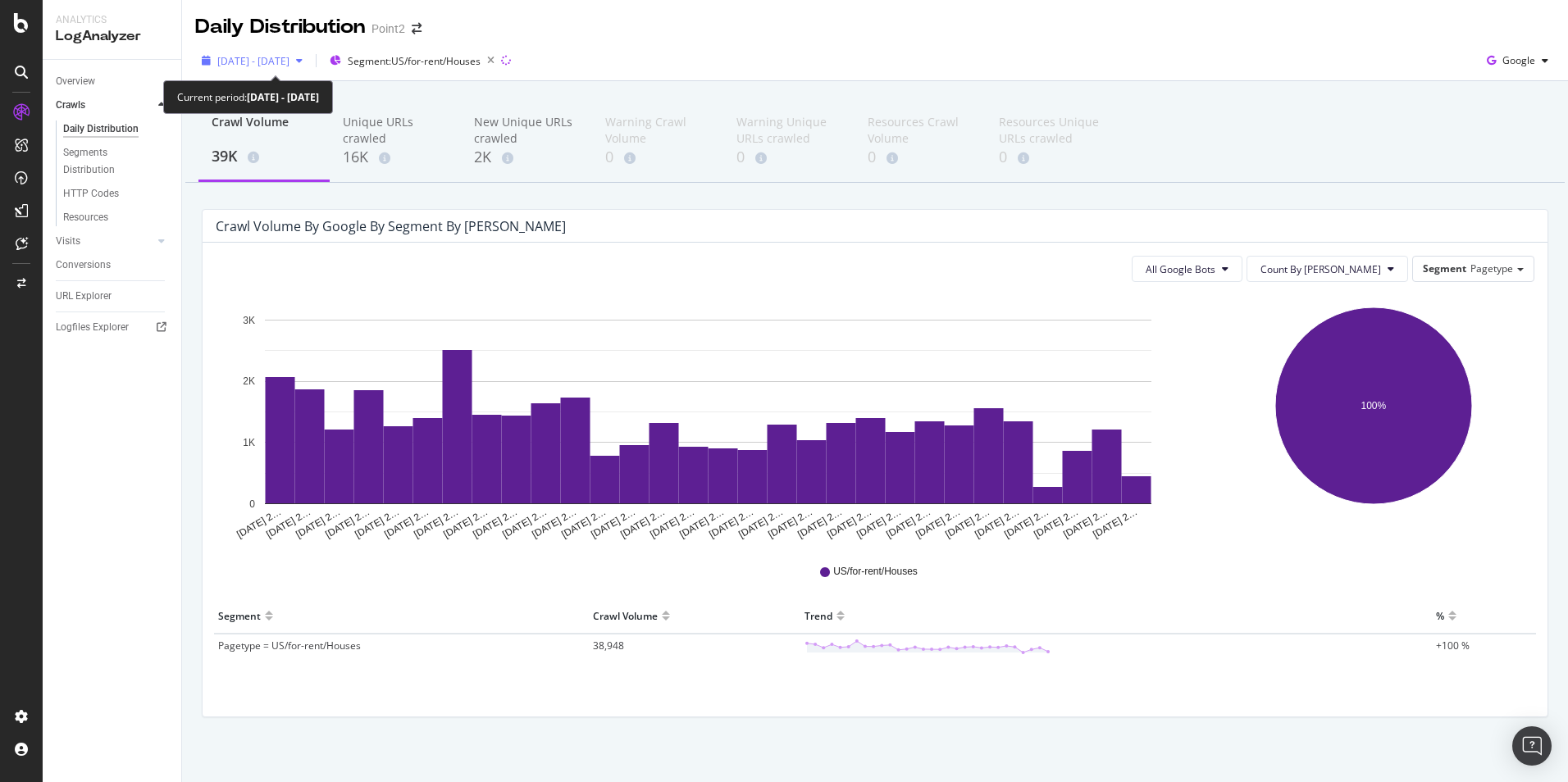
click at [289, 63] on span "[DATE] - [DATE]" at bounding box center [254, 61] width 73 height 14
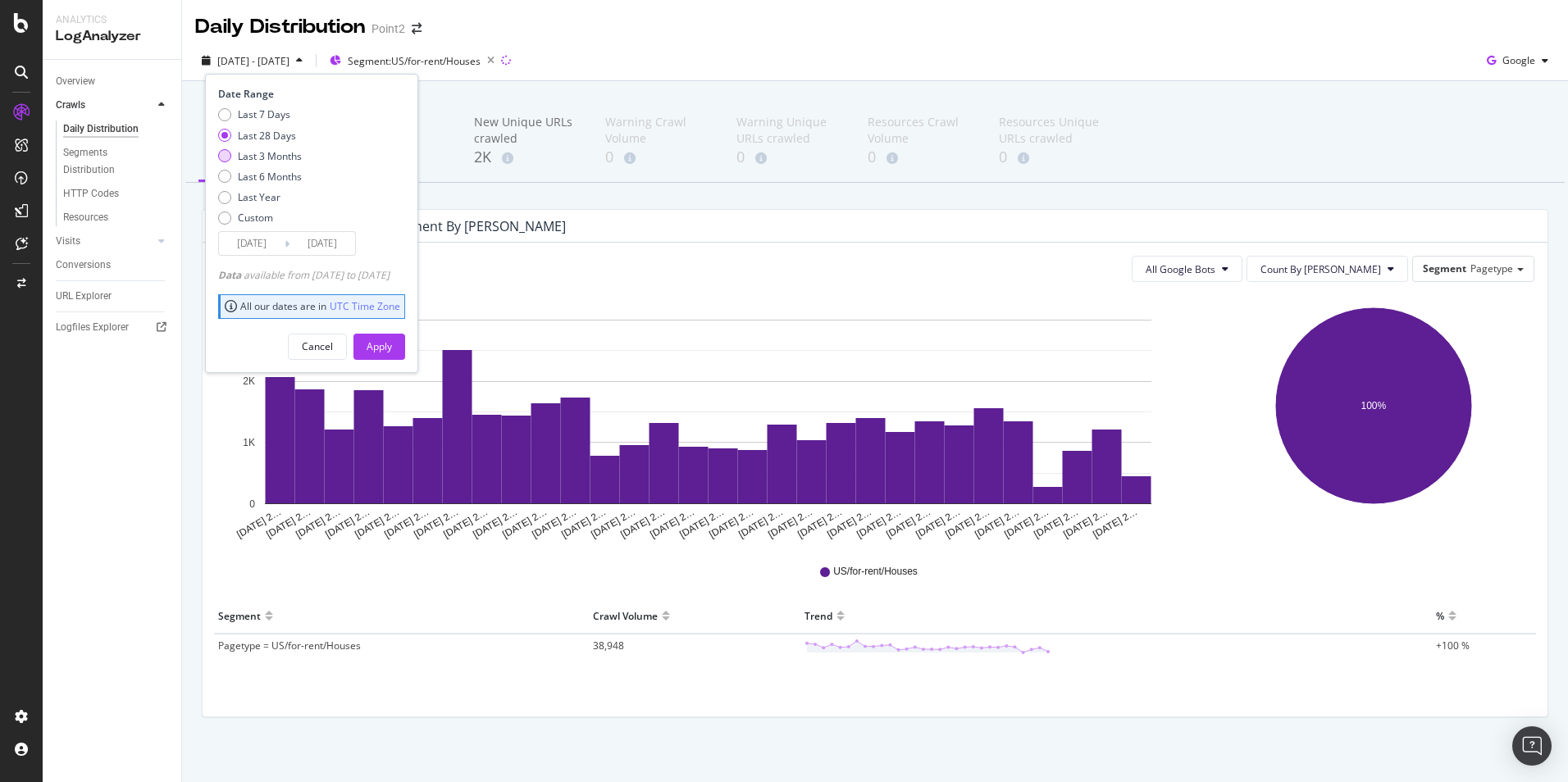
click at [245, 159] on div "Last 3 Months" at bounding box center [269, 156] width 64 height 14
type input "[DATE]"
click at [392, 347] on div "Apply" at bounding box center [379, 346] width 25 height 14
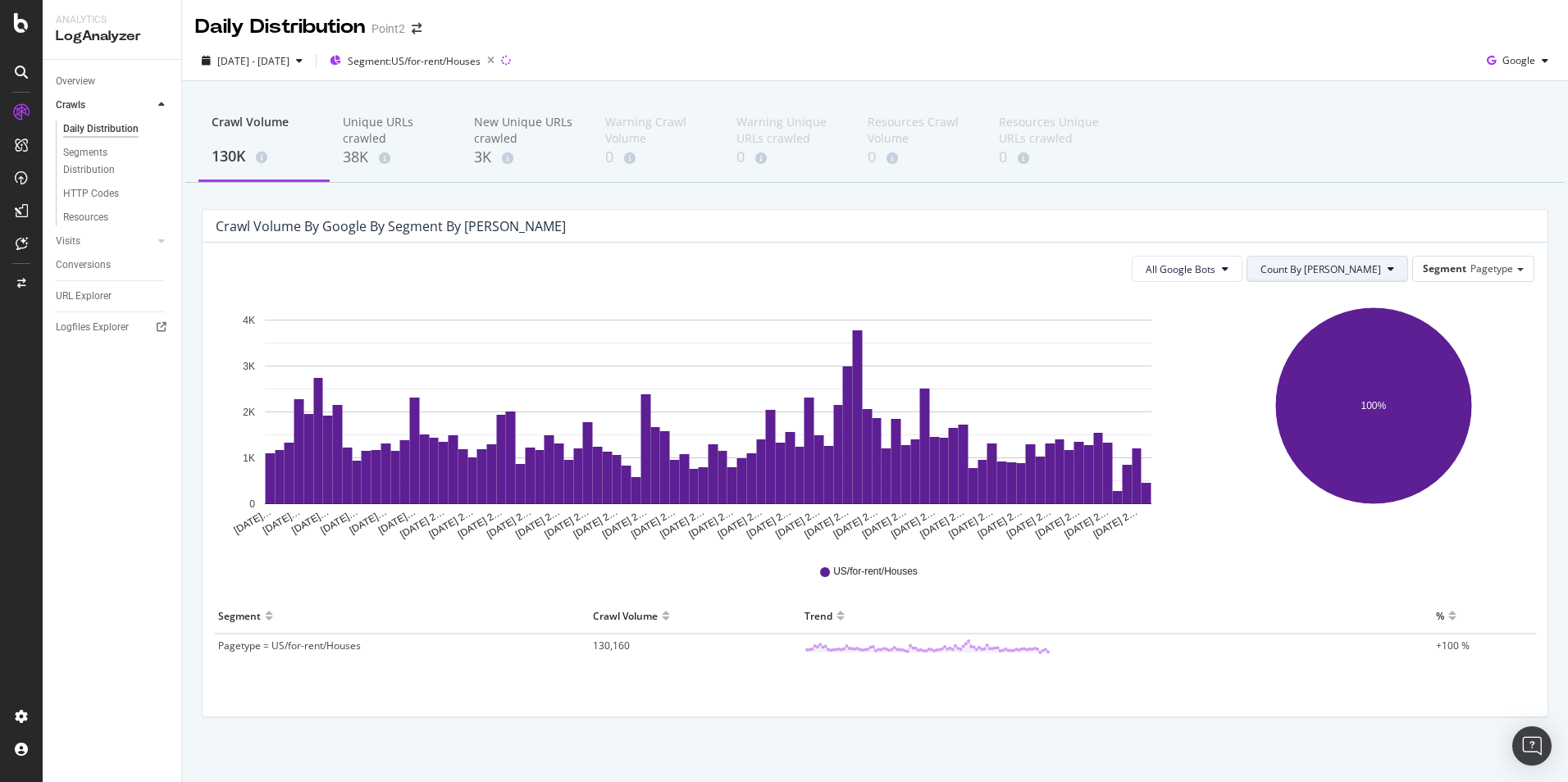
click at [1369, 274] on span "Count By [PERSON_NAME]" at bounding box center [1320, 269] width 121 height 14
click at [1347, 219] on div "Crawl Volume by google by Segment by [PERSON_NAME]" at bounding box center [862, 226] width 1294 height 16
click at [473, 61] on span "Segment: US/for-rent/Houses" at bounding box center [414, 61] width 132 height 14
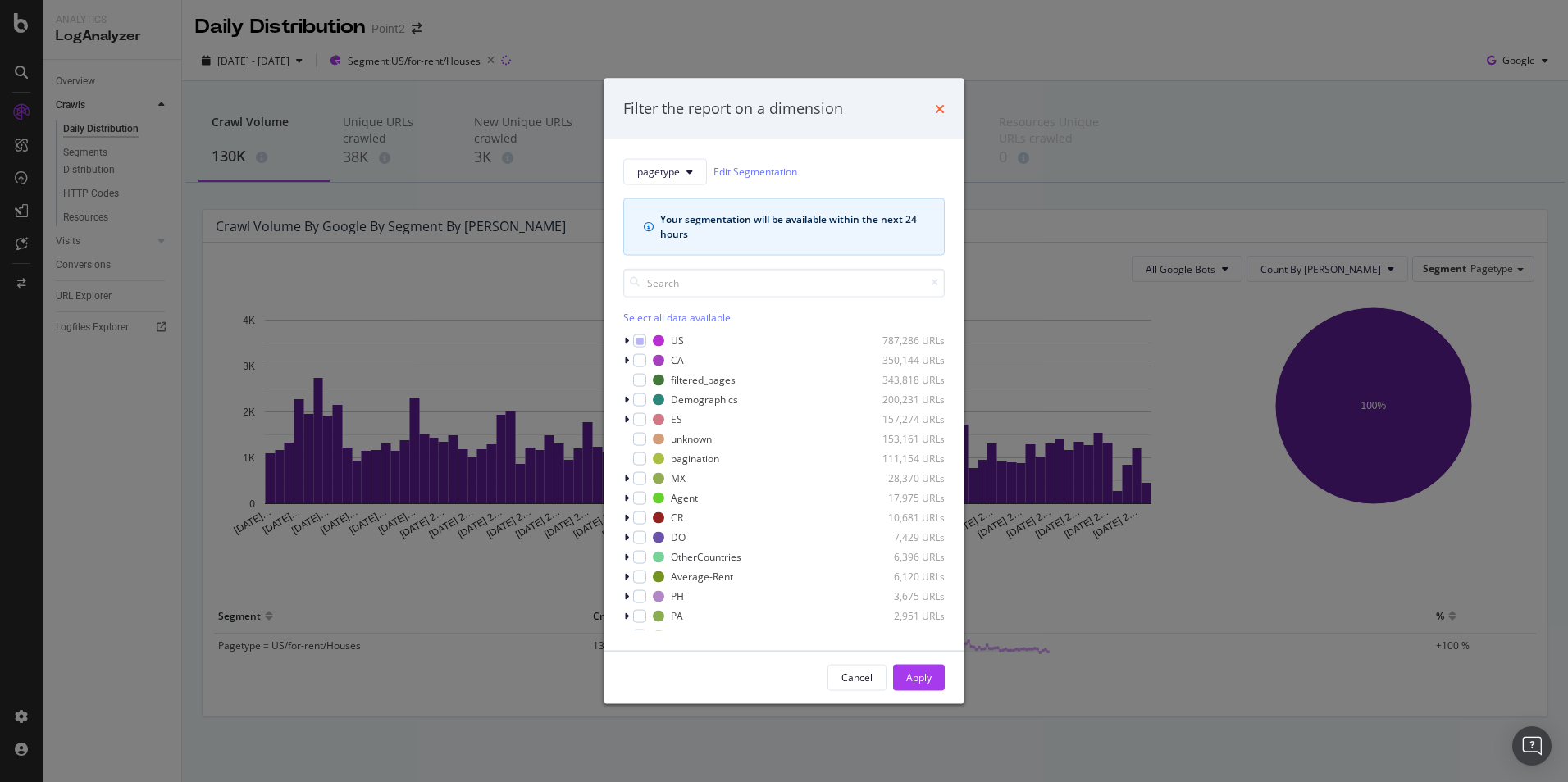
click at [935, 105] on icon "times" at bounding box center [940, 108] width 10 height 13
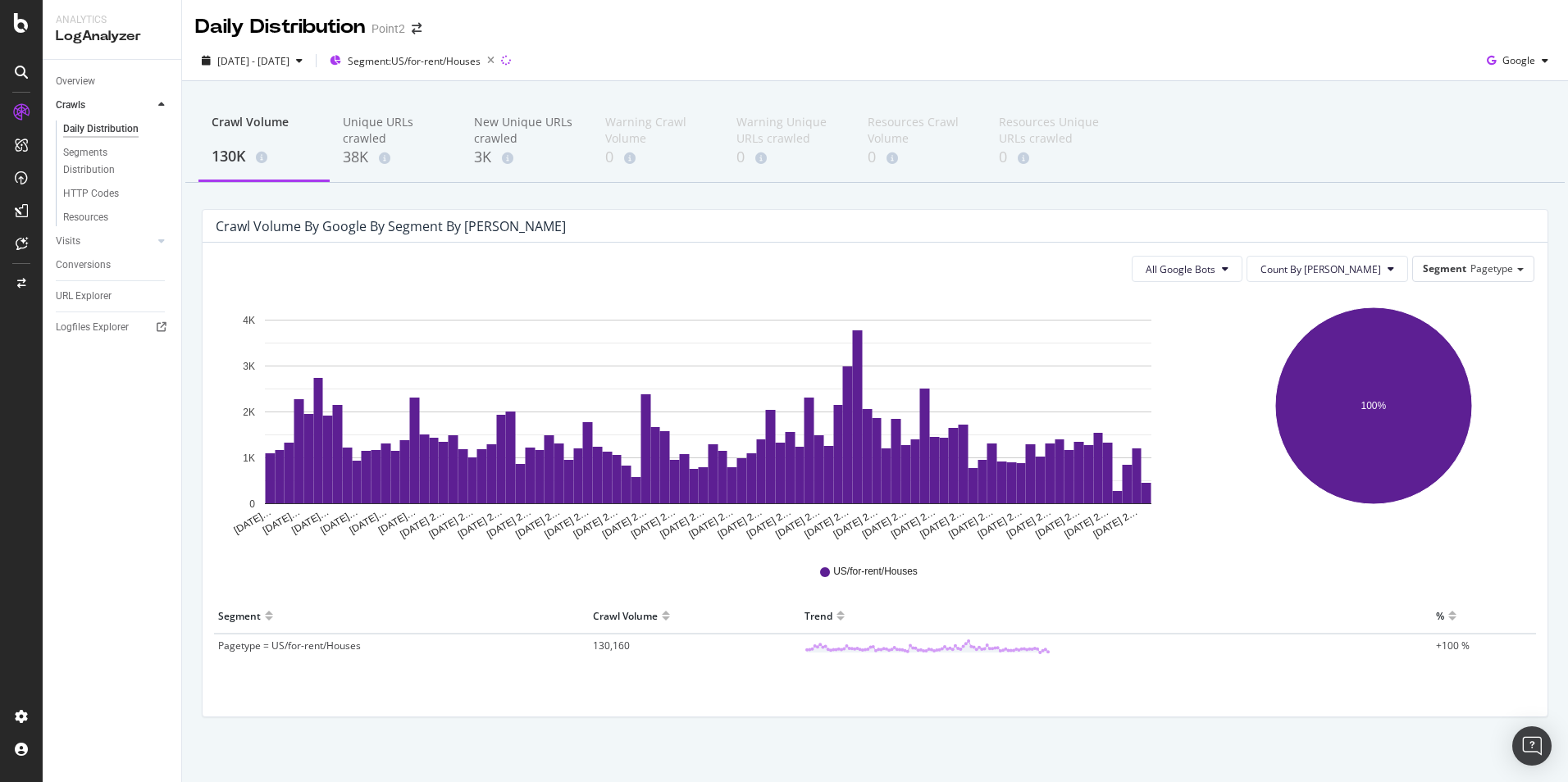
click at [91, 299] on div "URL Explorer" at bounding box center [83, 296] width 55 height 17
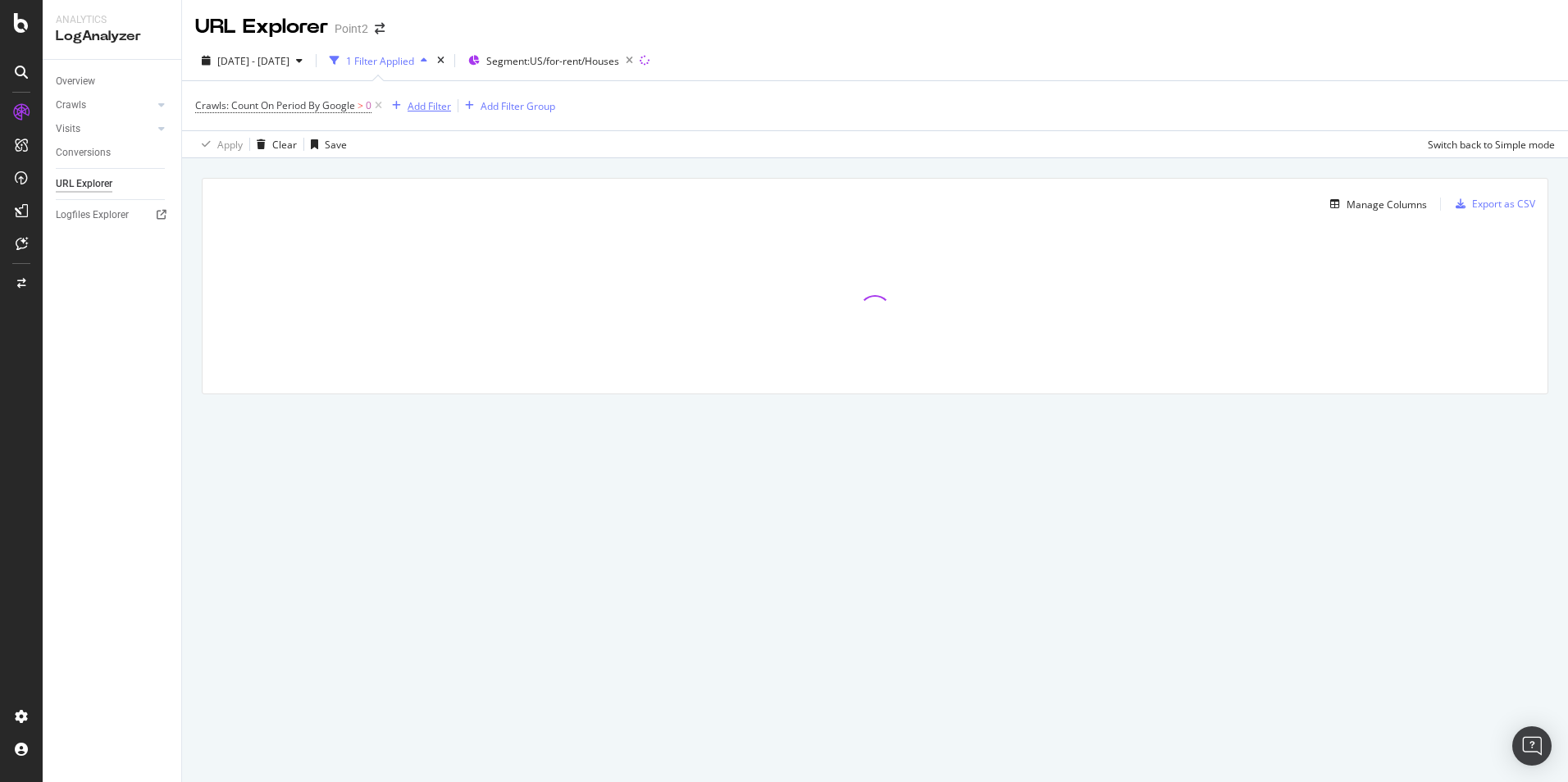
click at [417, 105] on div "Add Filter" at bounding box center [429, 105] width 44 height 14
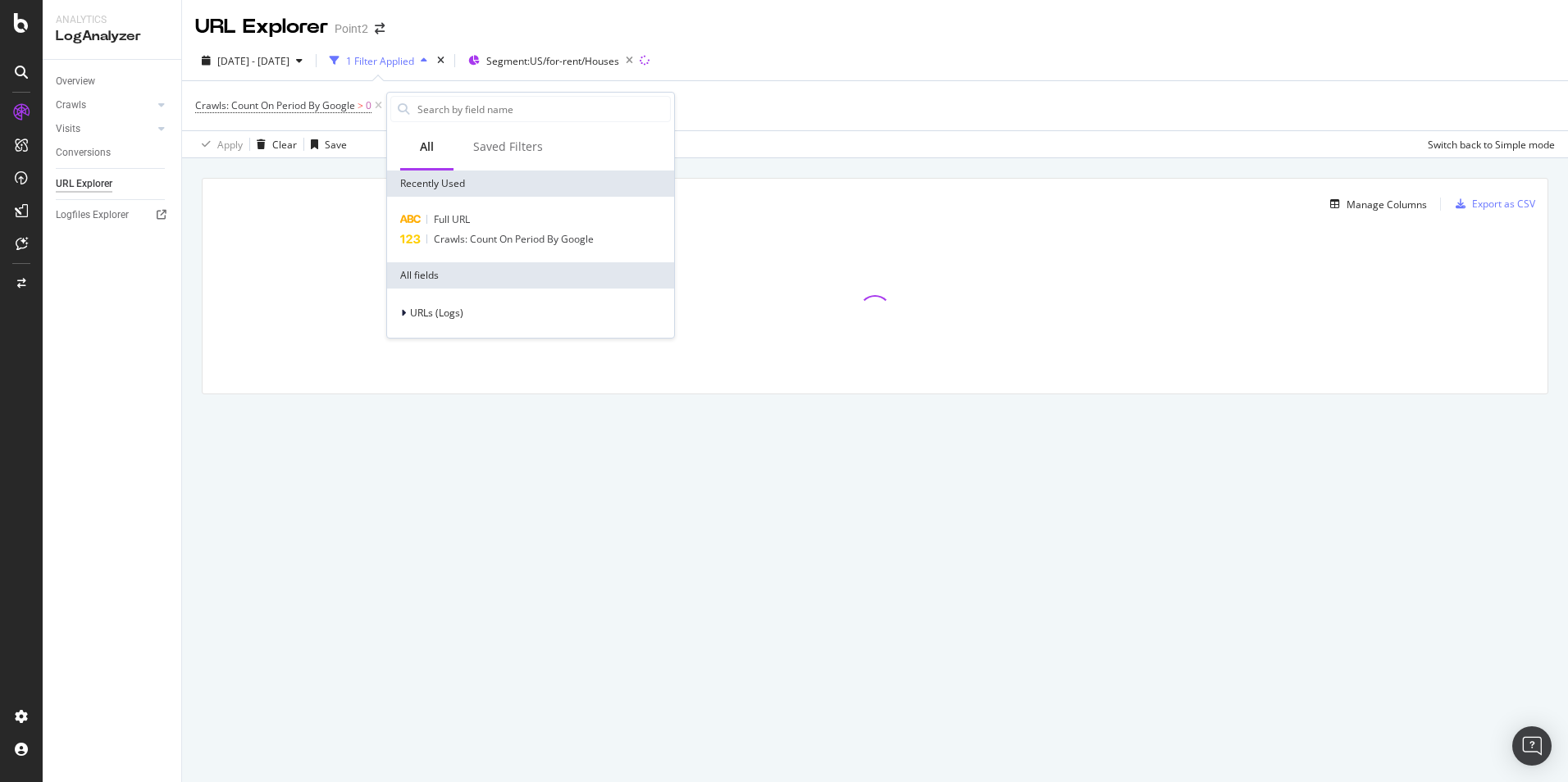
type input "r"
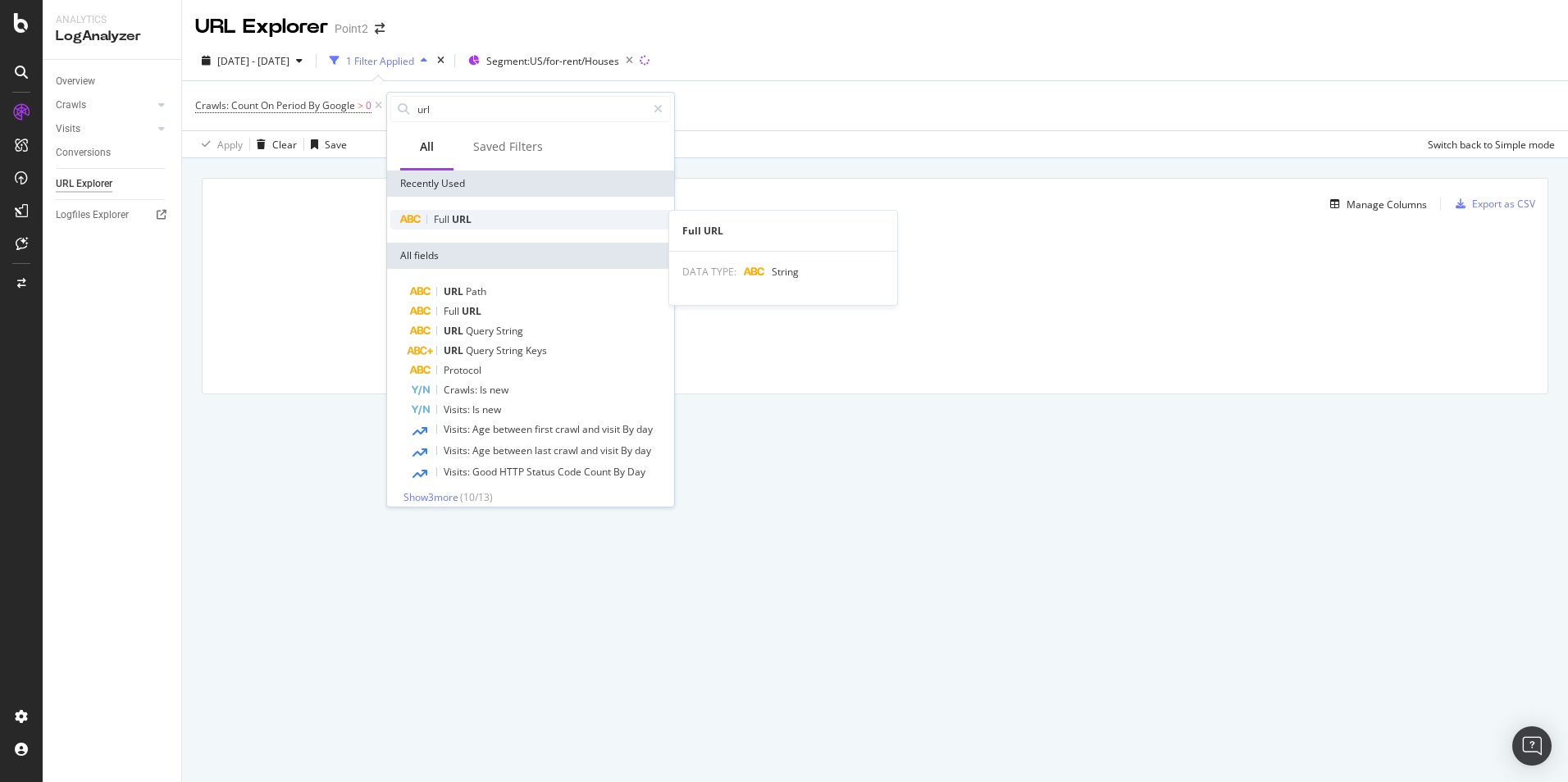
type input "url"
click at [450, 216] on span "Full" at bounding box center [443, 219] width 18 height 14
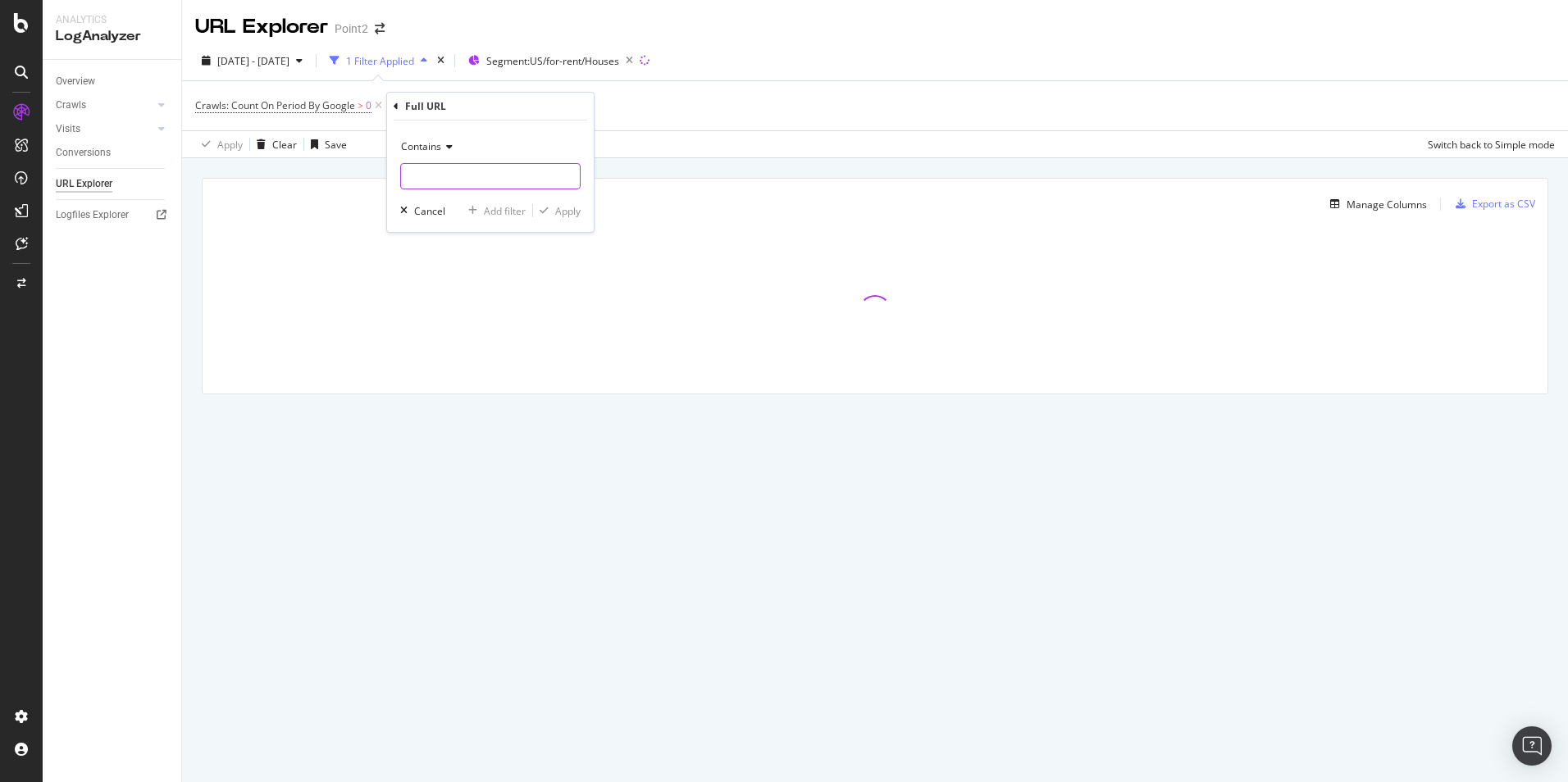
click at [457, 184] on input "text" at bounding box center [490, 176] width 179 height 26
paste input "[URL][DOMAIN_NAME]"
type input "[URL][DOMAIN_NAME]"
click at [562, 217] on div "Apply" at bounding box center [568, 210] width 25 height 14
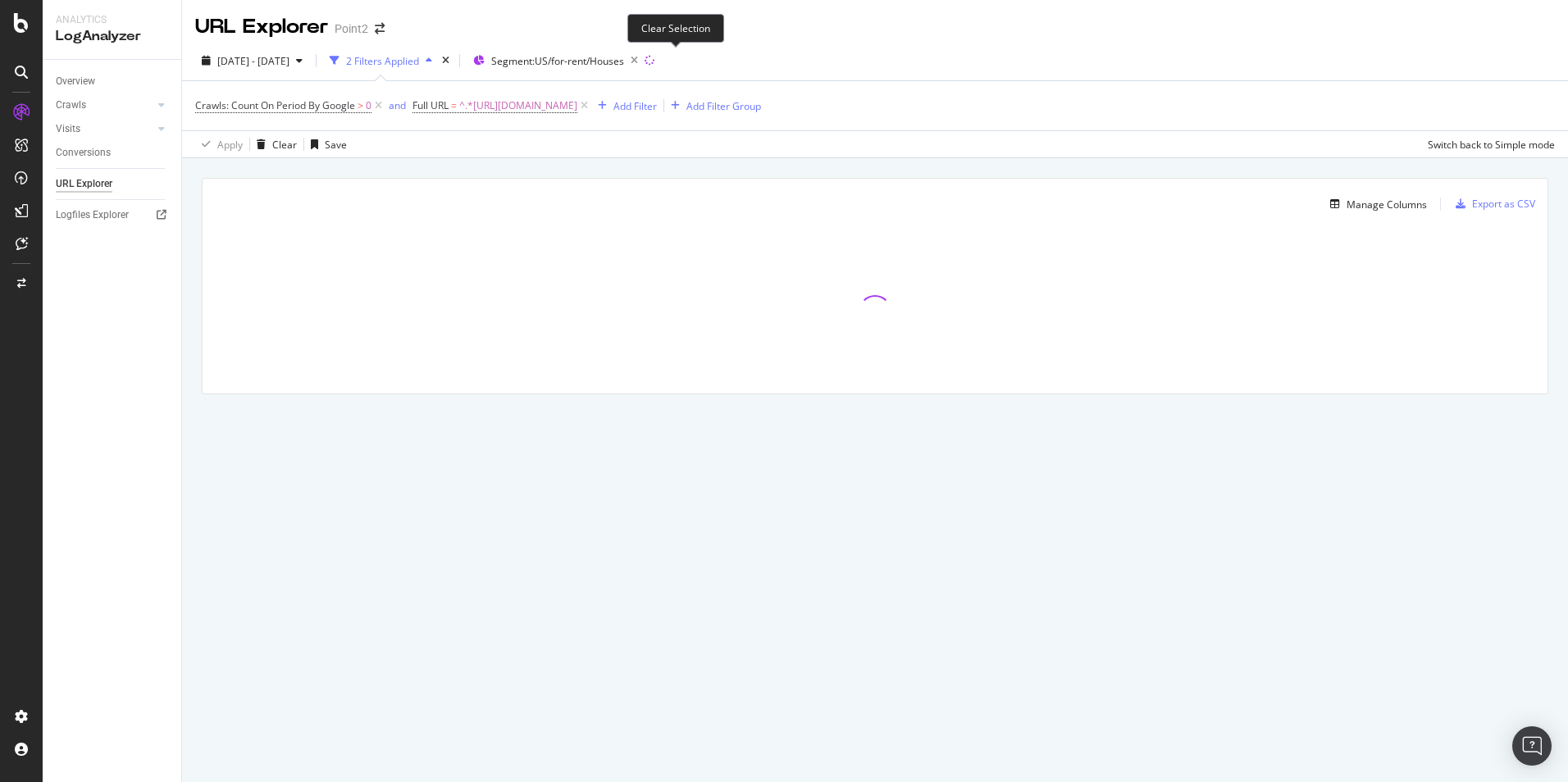
click at [645, 61] on icon "button" at bounding box center [634, 60] width 21 height 23
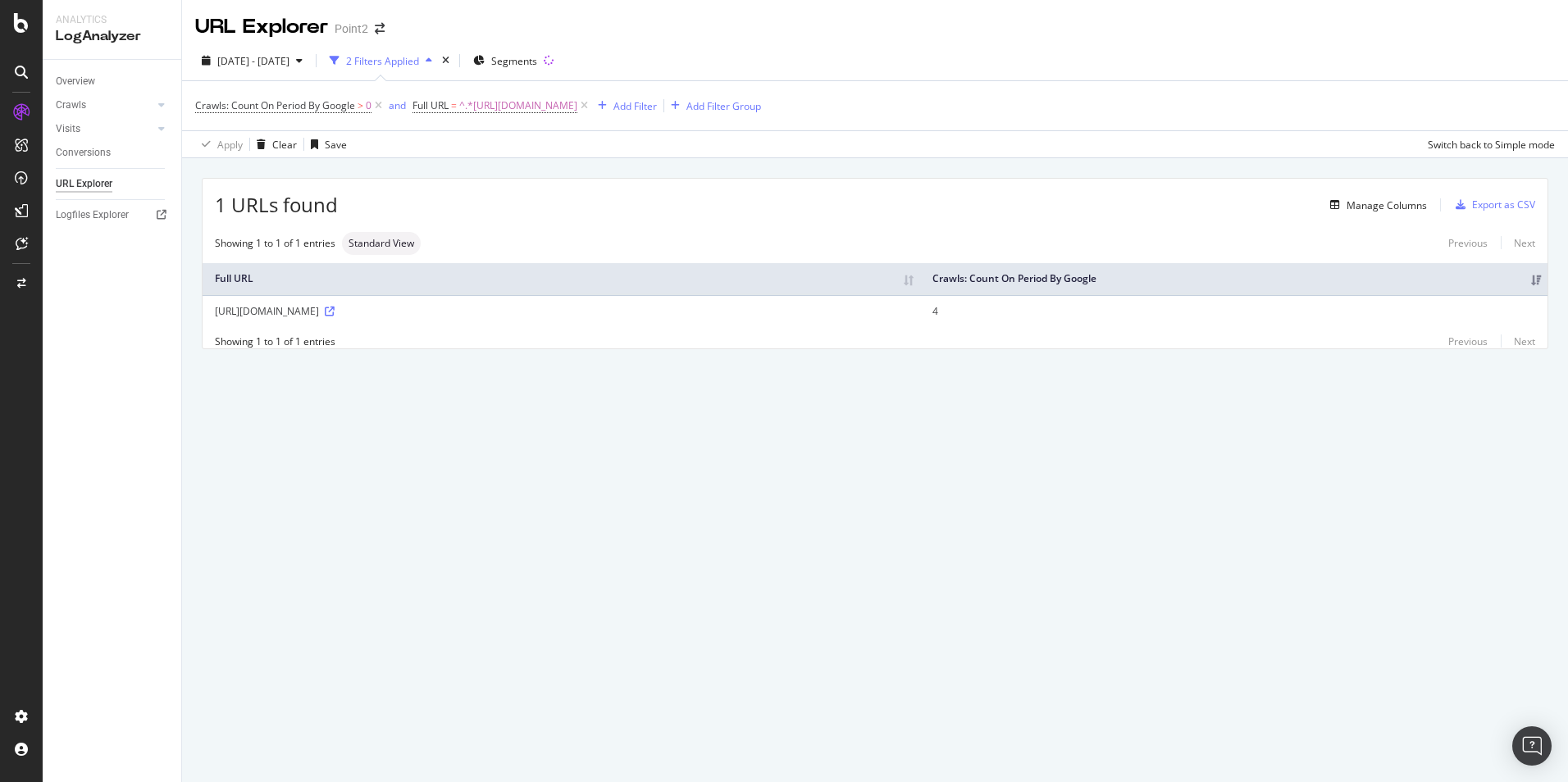
click at [408, 312] on div "[URL][DOMAIN_NAME]" at bounding box center [561, 310] width 693 height 14
click at [1388, 209] on div "Manage Columns" at bounding box center [1386, 205] width 81 height 14
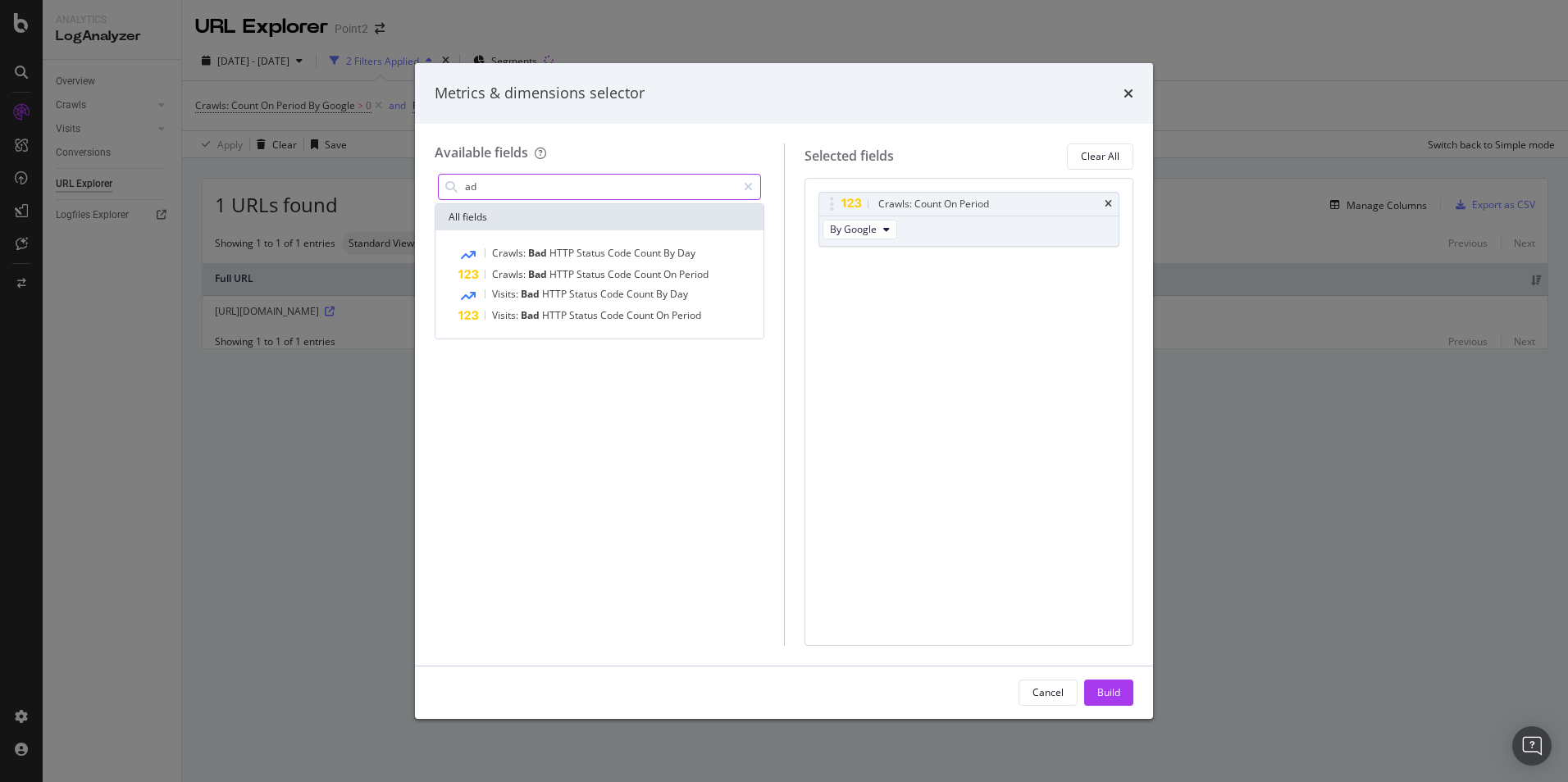
type input "a"
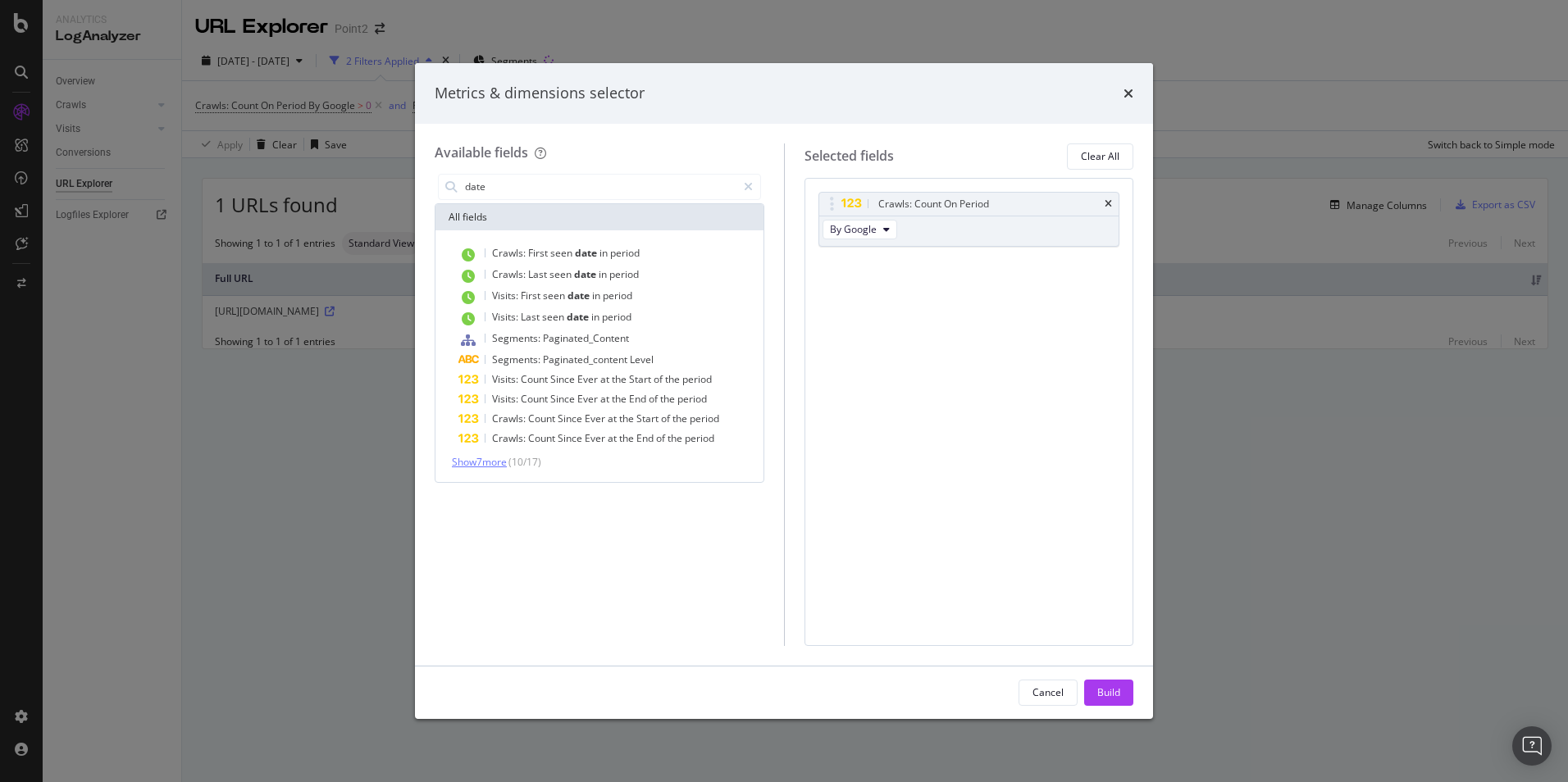
type input "date"
click at [482, 466] on span "Show 7 more" at bounding box center [479, 462] width 55 height 14
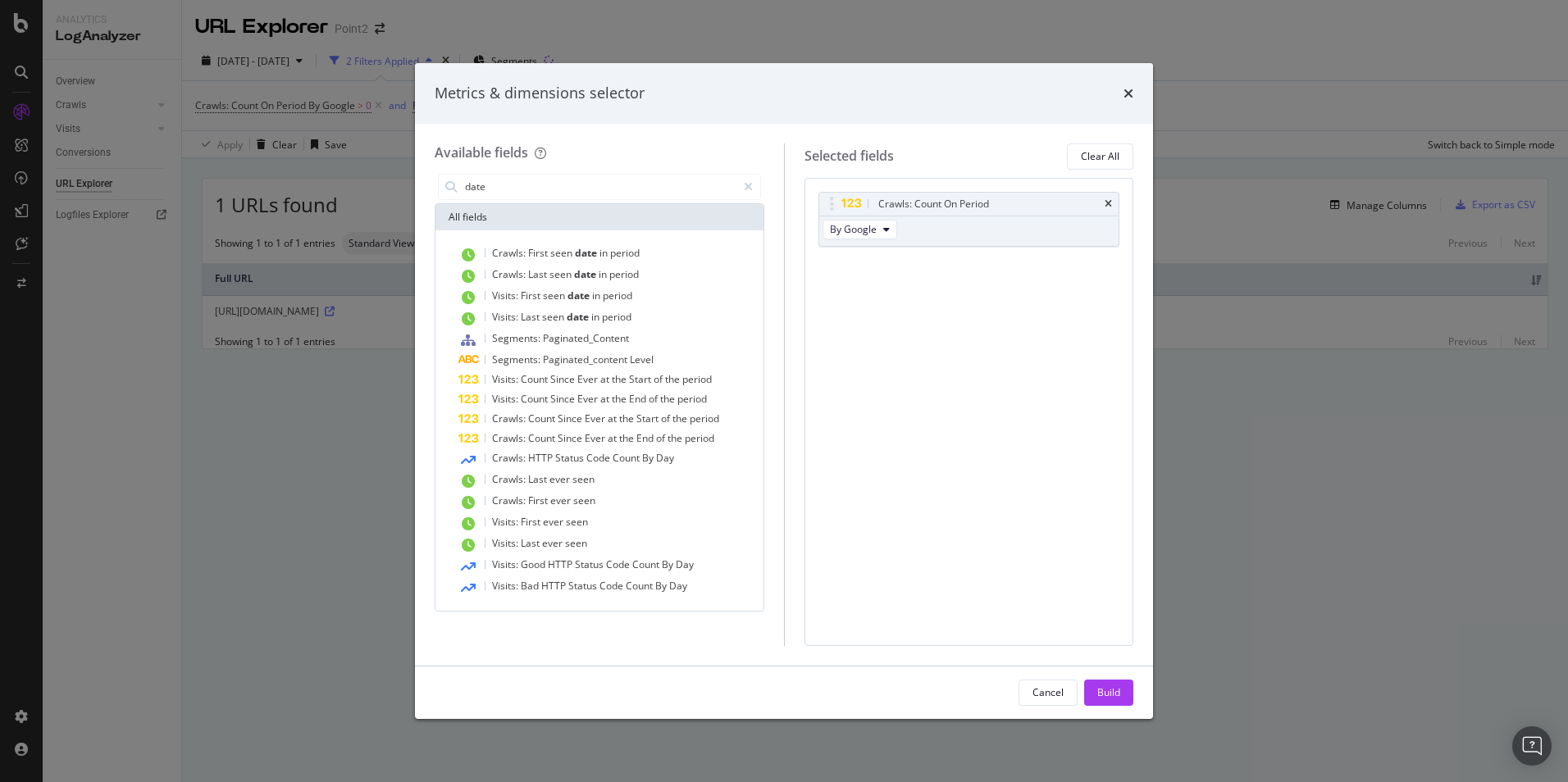
click at [1133, 96] on div "Metrics & dimensions selector" at bounding box center [784, 93] width 738 height 61
click at [1133, 91] on icon "times" at bounding box center [1128, 93] width 10 height 13
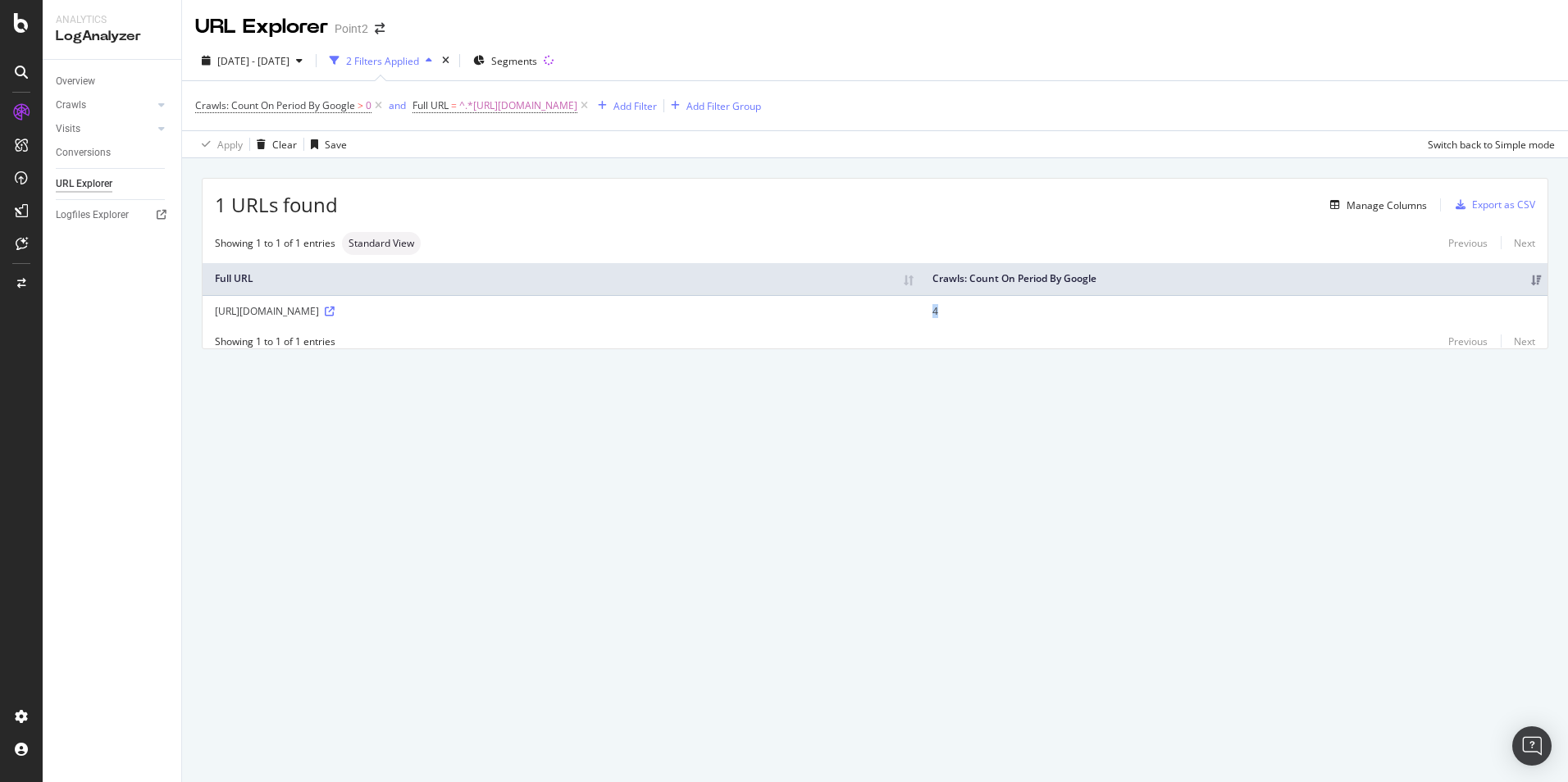
drag, startPoint x: 1107, startPoint y: 318, endPoint x: 1037, endPoint y: 309, distance: 70.6
click at [1037, 309] on tr "[URL][DOMAIN_NAME] 4" at bounding box center [874, 310] width 1345 height 31
click at [1218, 264] on div "Full URL Crawls: Count On Period By Google [URL][DOMAIN_NAME] 4" at bounding box center [874, 295] width 1345 height 80
drag, startPoint x: 1218, startPoint y: 264, endPoint x: 1098, endPoint y: 304, distance: 126.5
click at [1093, 299] on td "4" at bounding box center [1233, 310] width 628 height 31
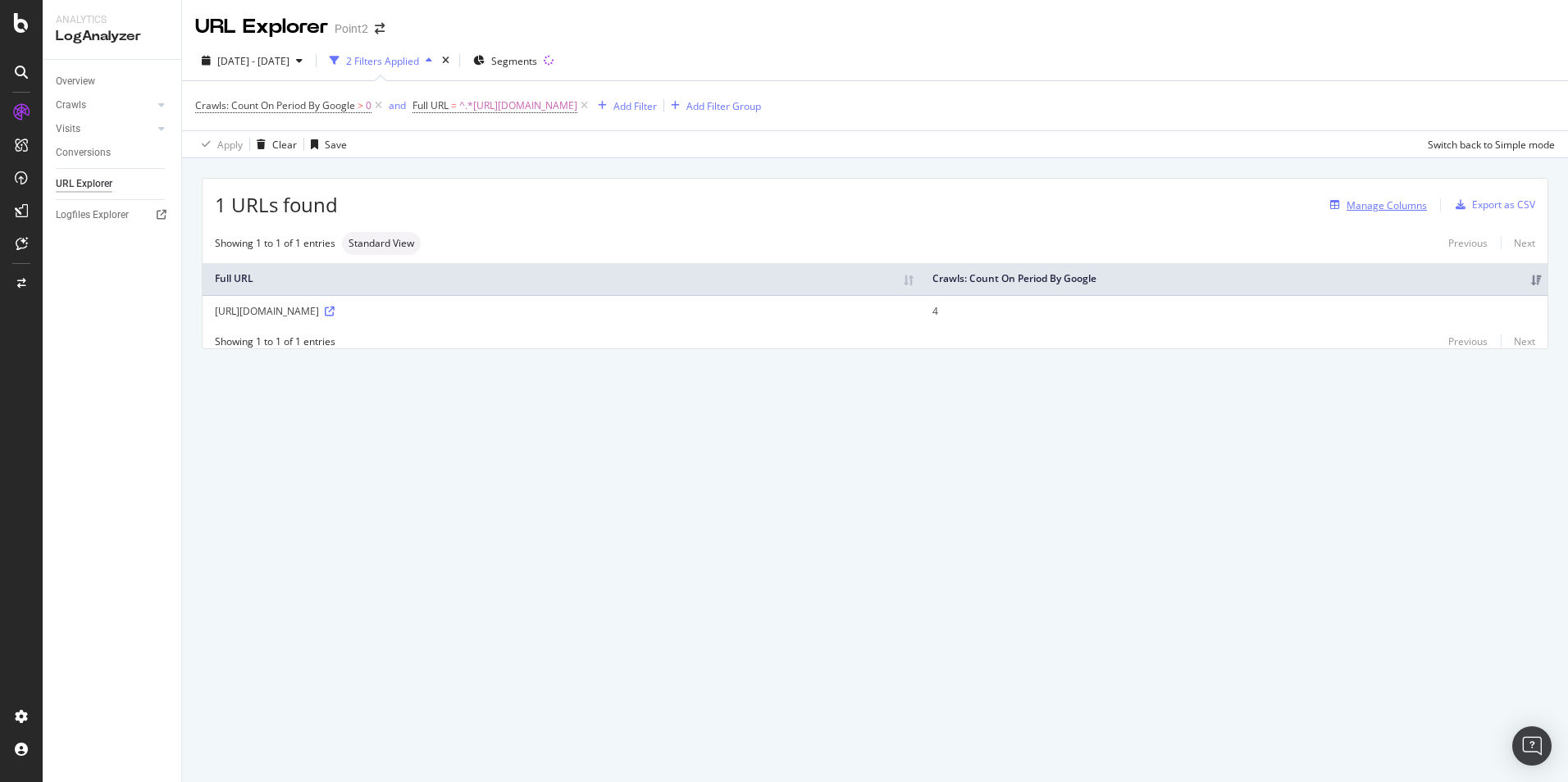
click at [1383, 207] on div "Manage Columns" at bounding box center [1386, 205] width 81 height 14
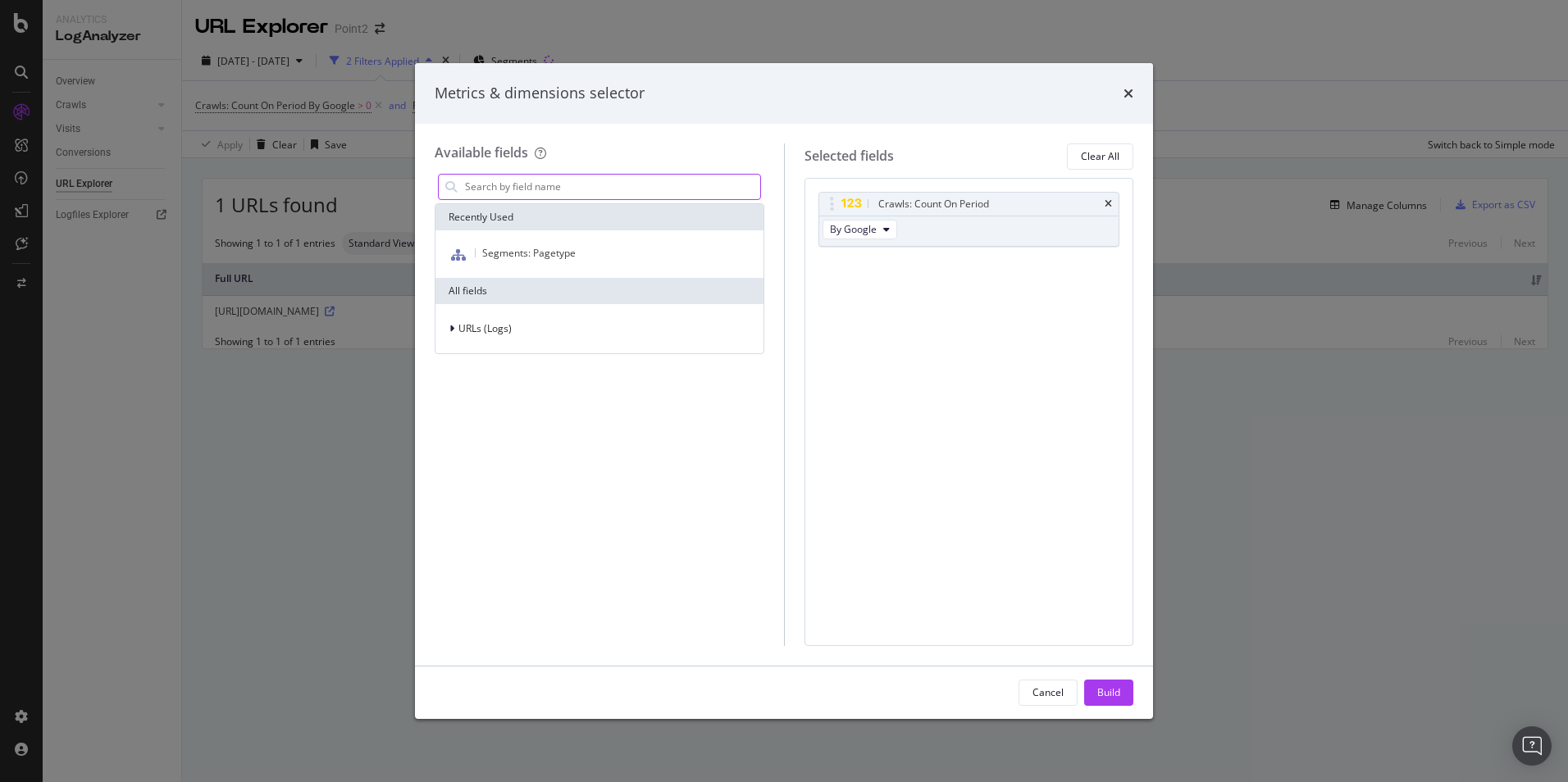
click at [579, 195] on input "modal" at bounding box center [611, 187] width 297 height 24
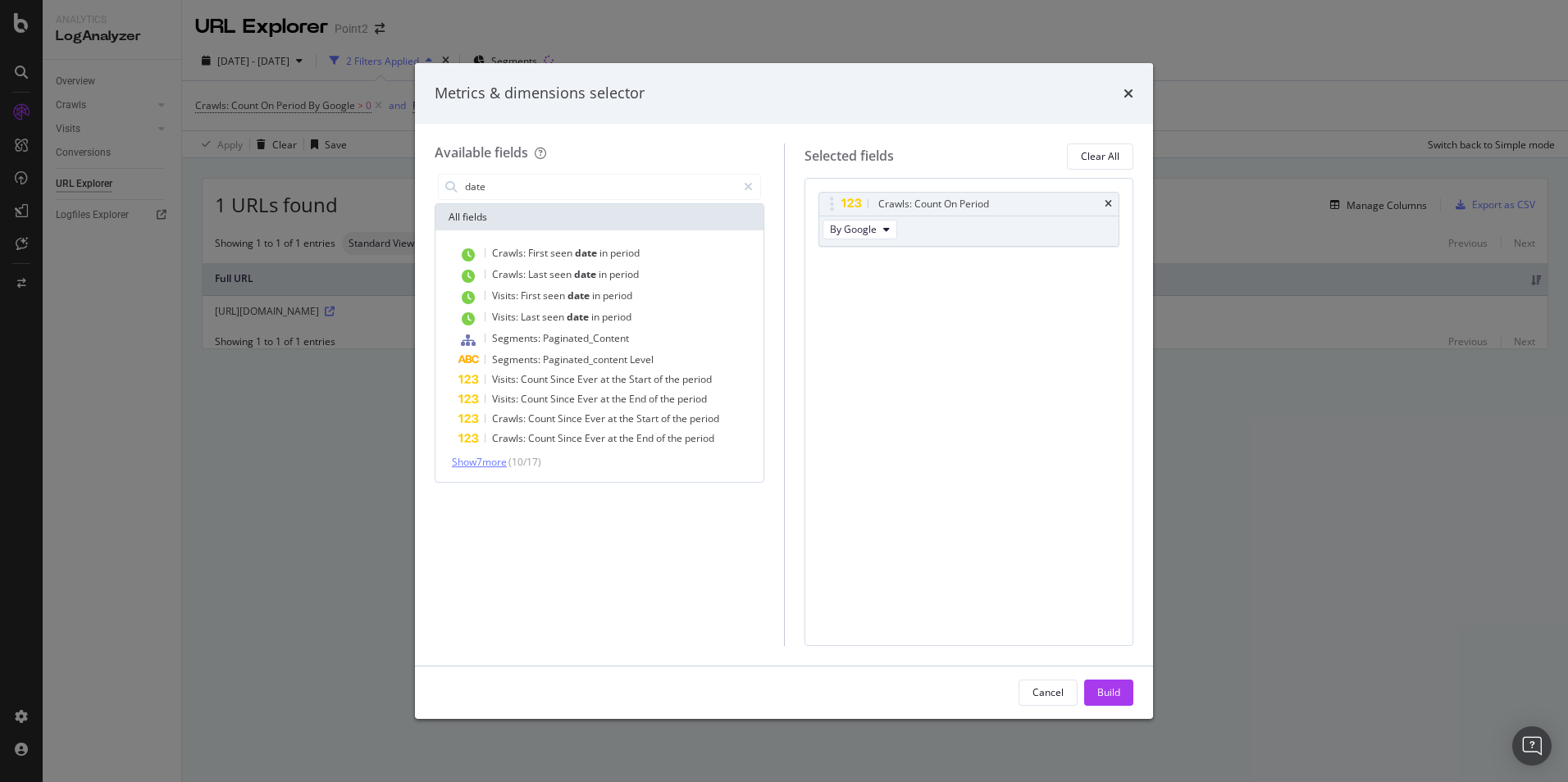
type input "date"
click at [482, 465] on span "Show 7 more" at bounding box center [479, 462] width 55 height 14
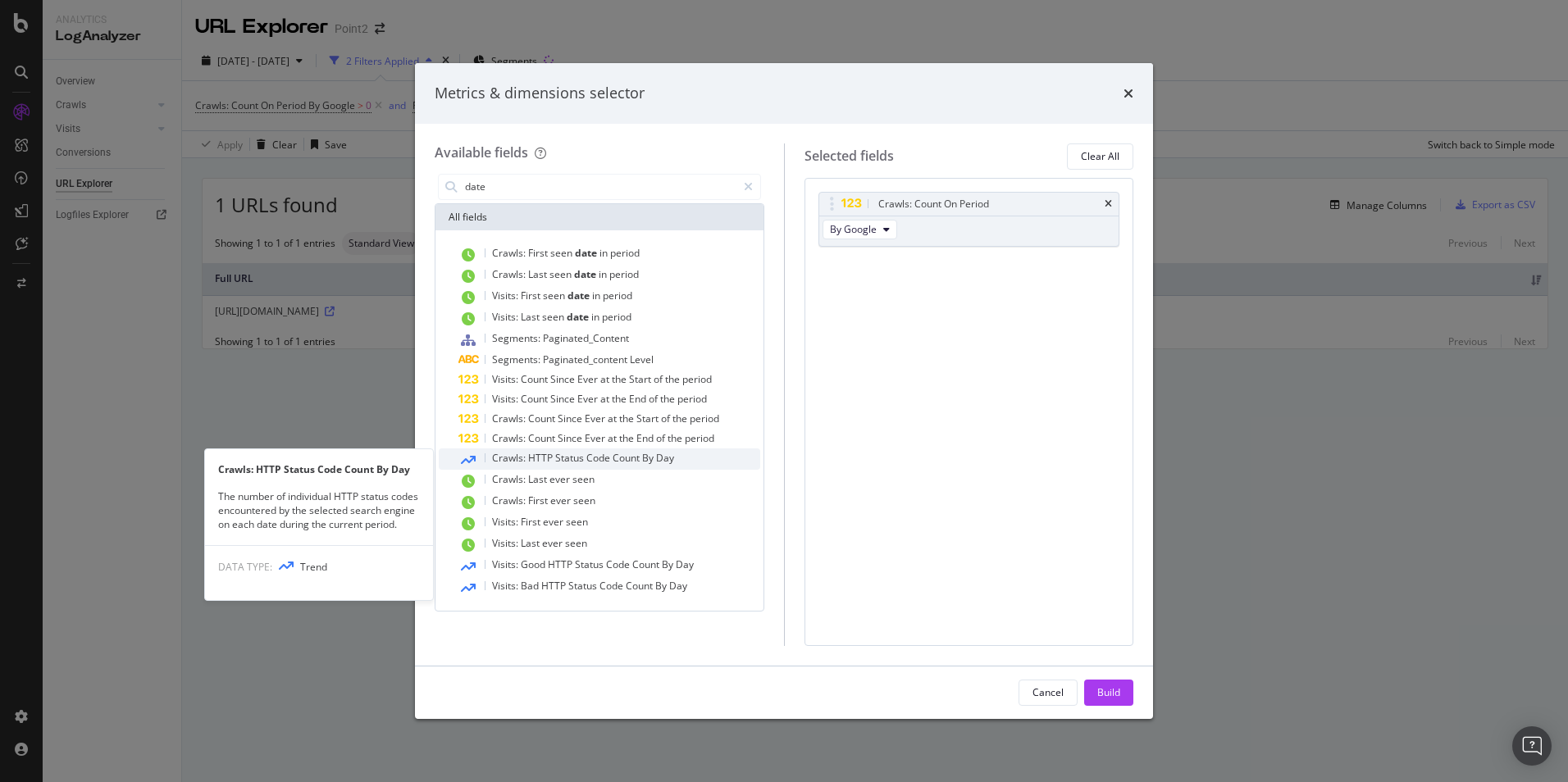
click at [583, 461] on span "Status" at bounding box center [570, 457] width 31 height 14
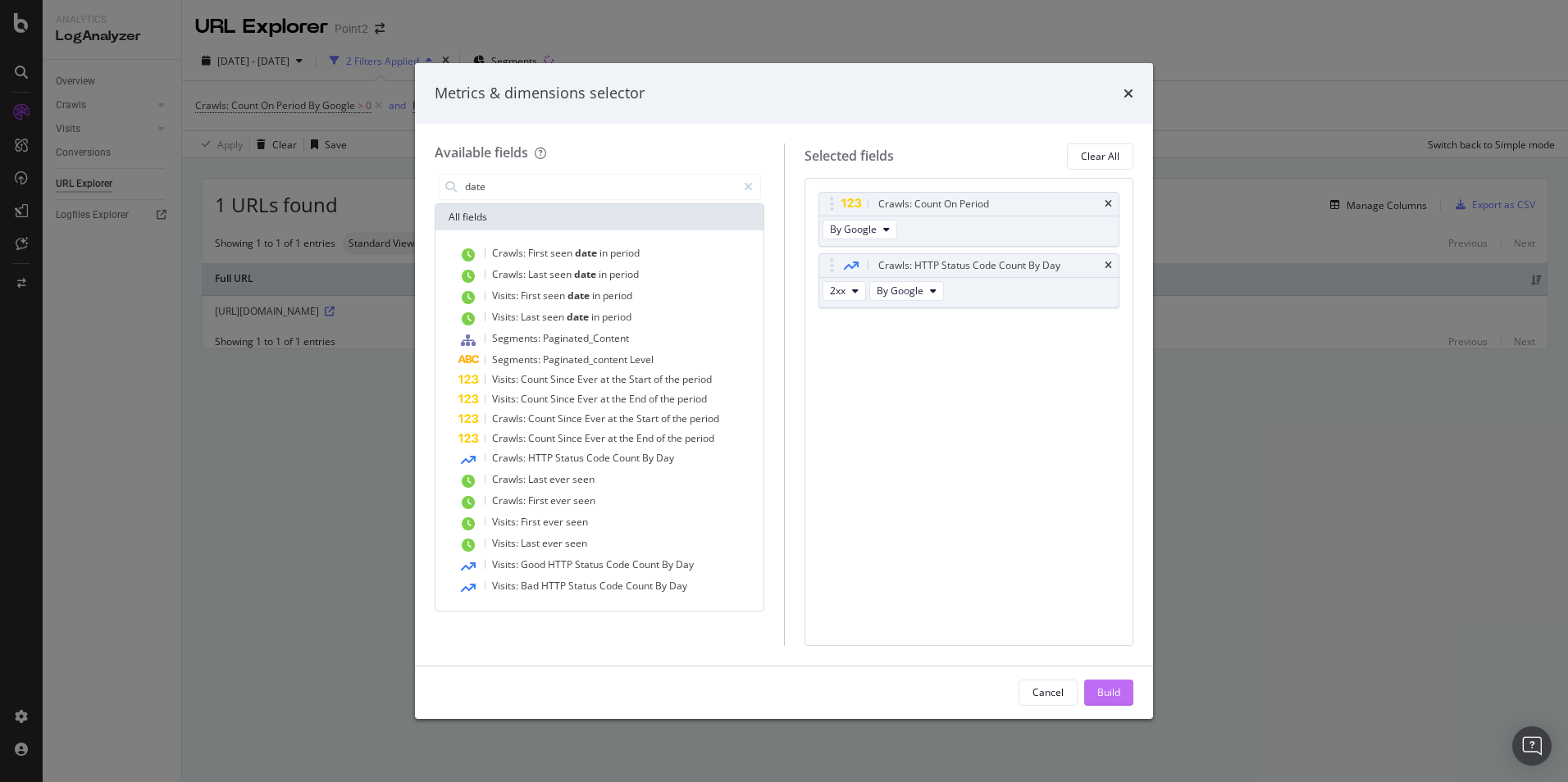
click at [1115, 689] on div "Build" at bounding box center [1108, 692] width 23 height 14
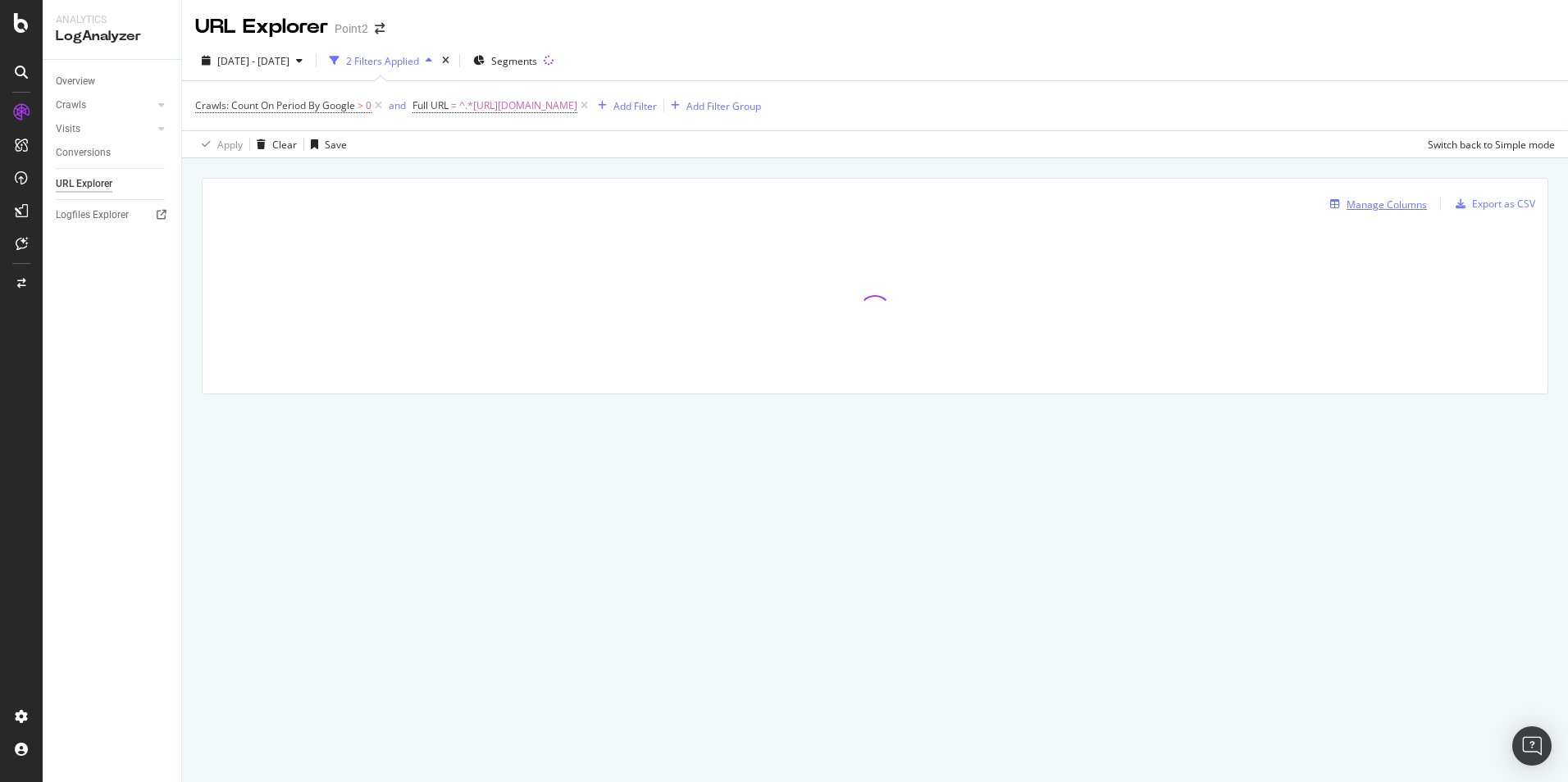
click at [1390, 200] on div "Manage Columns" at bounding box center [1386, 204] width 81 height 14
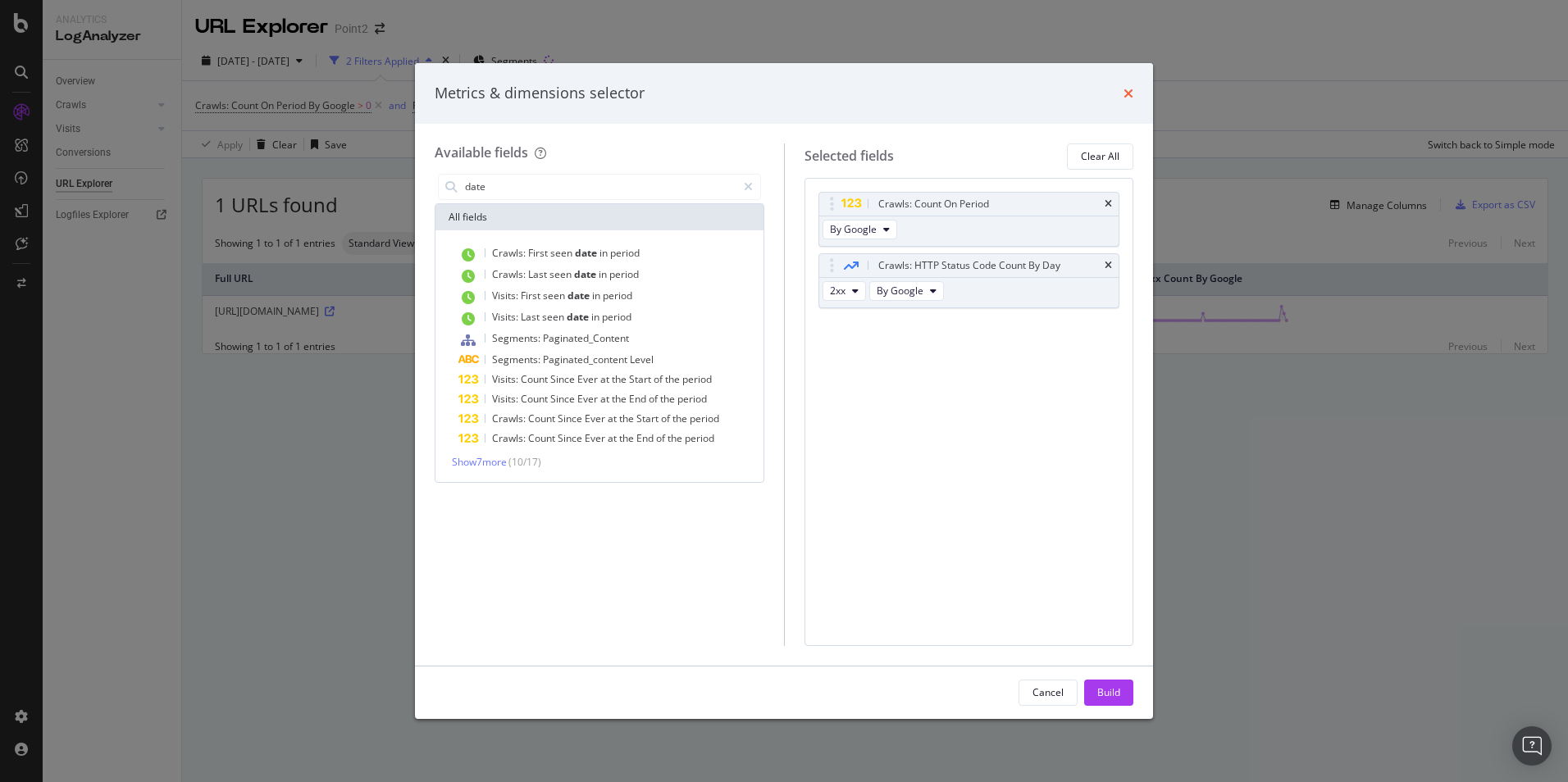
type input "date"
click at [1125, 92] on icon "times" at bounding box center [1128, 93] width 10 height 13
